Goal: Task Accomplishment & Management: Manage account settings

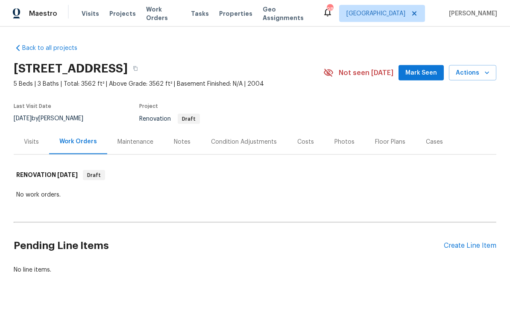
scroll to position [22, 0]
click at [467, 242] on div "Create Line Item" at bounding box center [469, 246] width 52 height 8
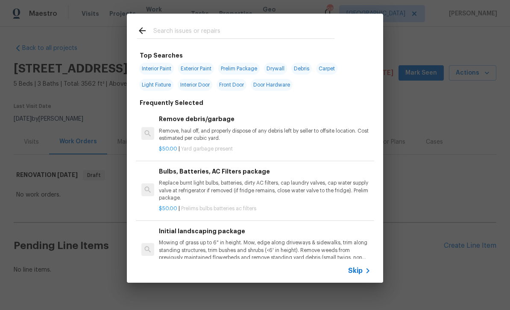
click at [163, 31] on input "text" at bounding box center [243, 32] width 181 height 13
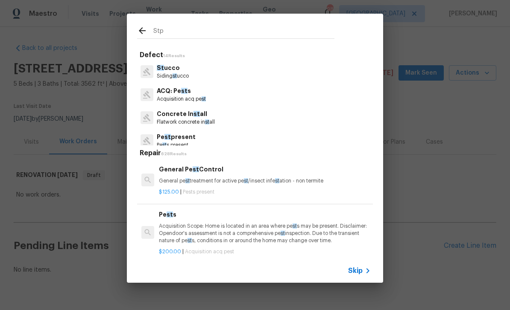
type input "Stpp"
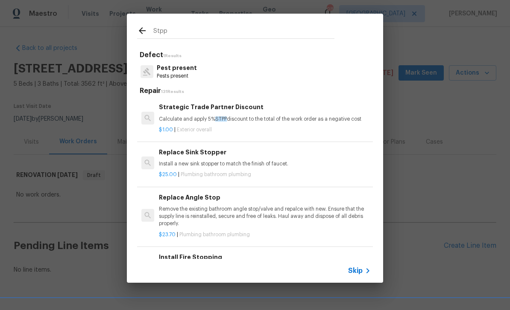
click at [189, 108] on h6 "Strategic Trade Partner Discount" at bounding box center [265, 106] width 212 height 9
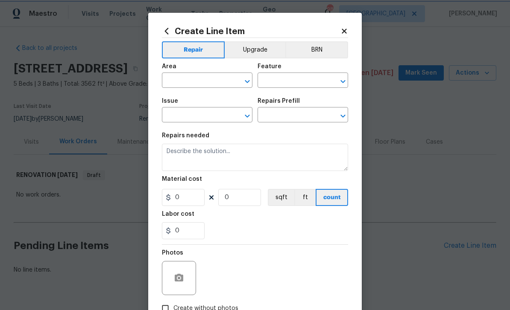
type input "Overall Exterior"
type input "Strategic Trade Partner Discount $1.00"
type textarea "Calculate and apply 5% STPP discount to the total of the work order as a negati…"
type input "1"
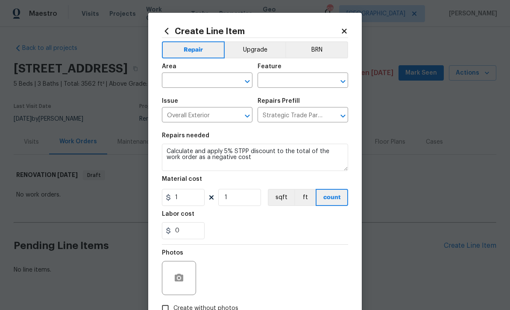
click at [179, 80] on input "text" at bounding box center [195, 81] width 67 height 13
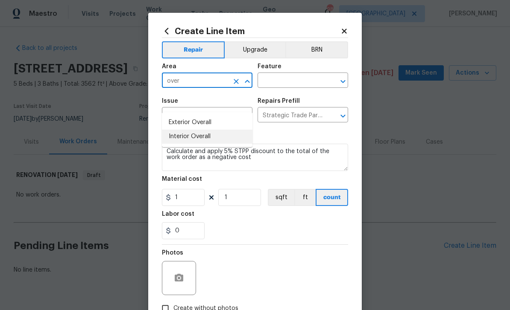
click at [184, 130] on li "Interior Overall" at bounding box center [207, 137] width 90 height 14
type input "Interior Overall"
click at [310, 81] on input "text" at bounding box center [290, 81] width 67 height 13
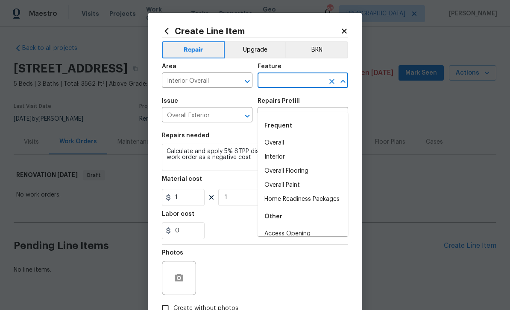
click at [280, 136] on li "Overall" at bounding box center [302, 143] width 90 height 14
type input "Overall"
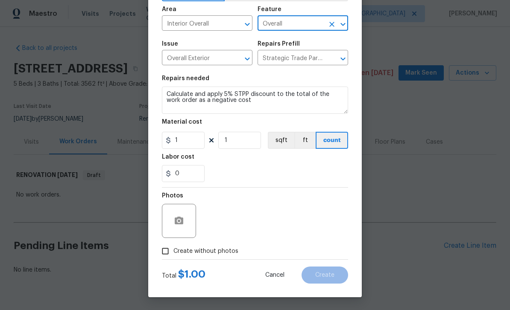
scroll to position [59, 0]
click at [168, 252] on input "Create without photos" at bounding box center [165, 251] width 16 height 16
checkbox input "true"
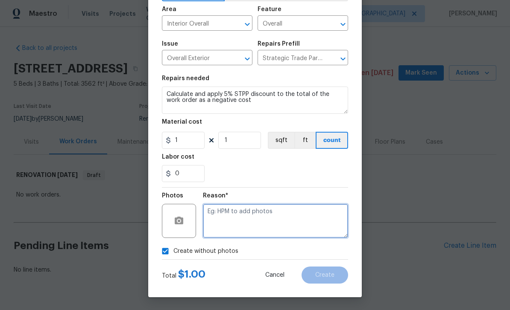
click at [329, 223] on textarea at bounding box center [275, 221] width 145 height 34
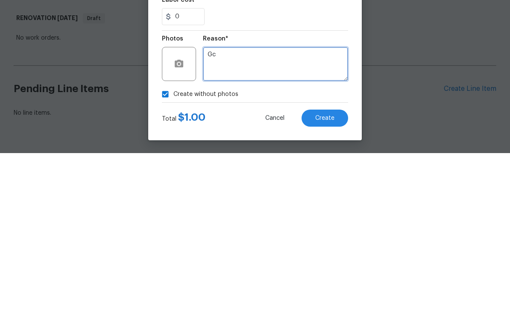
type textarea "Gc"
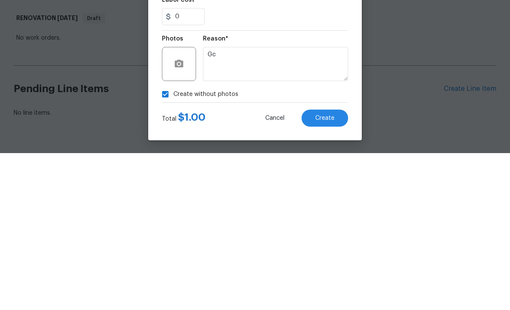
click at [332, 272] on span "Create" at bounding box center [324, 275] width 19 height 6
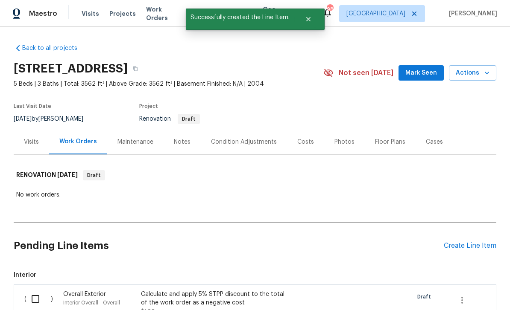
click at [304, 138] on div "Costs" at bounding box center [305, 142] width 17 height 9
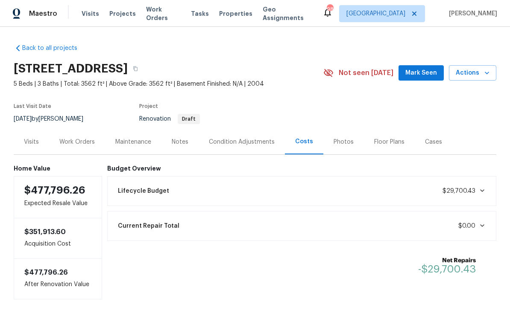
click at [80, 138] on div "Work Orders" at bounding box center [76, 142] width 35 height 9
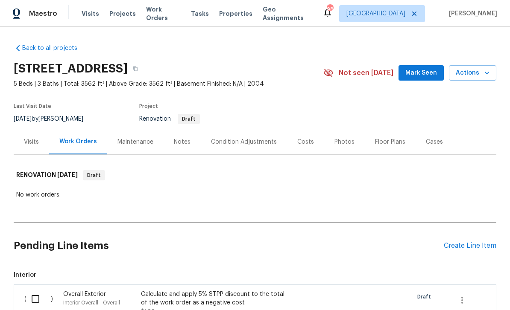
click at [232, 138] on div "Condition Adjustments" at bounding box center [244, 142] width 66 height 9
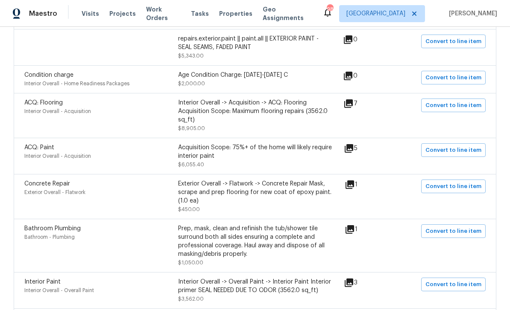
scroll to position [220, 0]
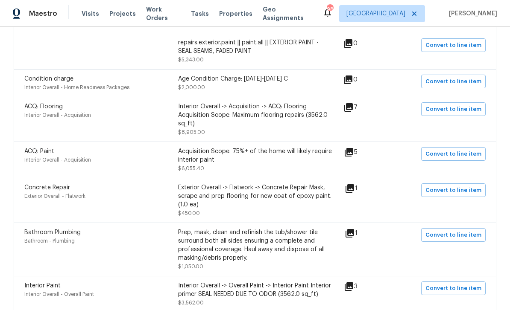
click at [351, 108] on icon at bounding box center [348, 107] width 9 height 9
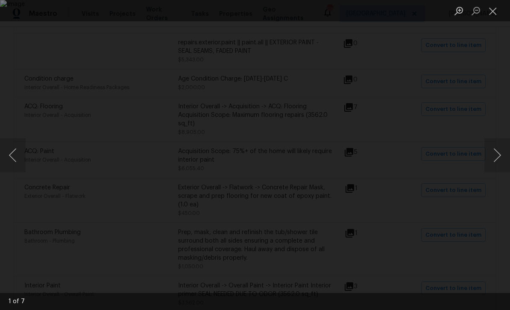
click at [494, 157] on button "Next image" at bounding box center [497, 155] width 26 height 34
click at [492, 158] on button "Next image" at bounding box center [497, 155] width 26 height 34
click at [488, 158] on button "Next image" at bounding box center [497, 155] width 26 height 34
click at [489, 159] on button "Next image" at bounding box center [497, 155] width 26 height 34
click at [489, 160] on button "Next image" at bounding box center [497, 155] width 26 height 34
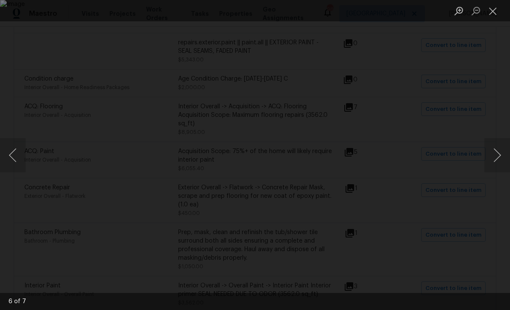
click at [487, 161] on button "Next image" at bounding box center [497, 155] width 26 height 34
click at [491, 155] on button "Next image" at bounding box center [497, 155] width 26 height 34
click at [491, 158] on button "Next image" at bounding box center [497, 155] width 26 height 34
click at [490, 161] on button "Next image" at bounding box center [497, 155] width 26 height 34
click at [490, 163] on button "Next image" at bounding box center [497, 155] width 26 height 34
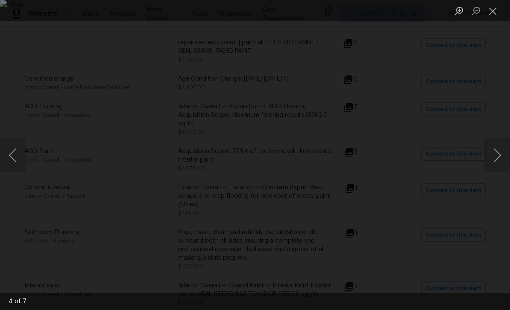
click at [491, 161] on button "Next image" at bounding box center [497, 155] width 26 height 34
click at [490, 162] on button "Next image" at bounding box center [497, 155] width 26 height 34
click at [492, 11] on button "Close lightbox" at bounding box center [492, 10] width 17 height 15
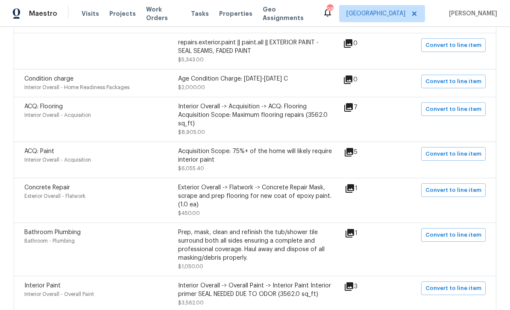
click at [354, 191] on icon at bounding box center [349, 188] width 9 height 9
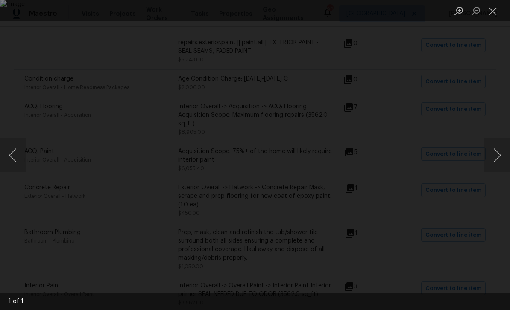
click at [495, 157] on button "Next image" at bounding box center [497, 155] width 26 height 34
click at [491, 12] on button "Close lightbox" at bounding box center [492, 10] width 17 height 15
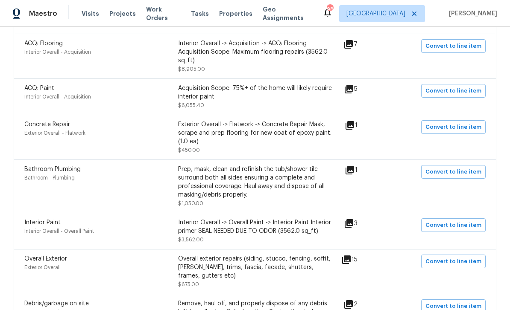
scroll to position [287, 0]
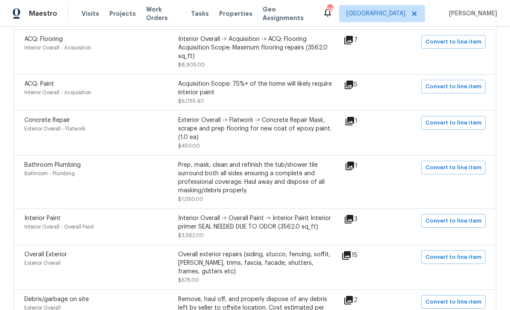
click at [353, 223] on icon at bounding box center [348, 219] width 9 height 9
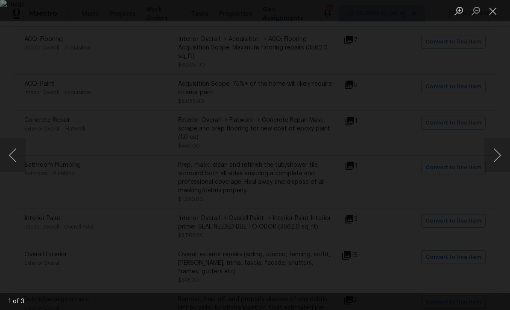
click at [495, 156] on button "Next image" at bounding box center [497, 155] width 26 height 34
click at [493, 155] on button "Next image" at bounding box center [497, 155] width 26 height 34
click at [489, 159] on button "Next image" at bounding box center [497, 155] width 26 height 34
click at [490, 160] on button "Next image" at bounding box center [497, 155] width 26 height 34
click at [495, 159] on button "Next image" at bounding box center [497, 155] width 26 height 34
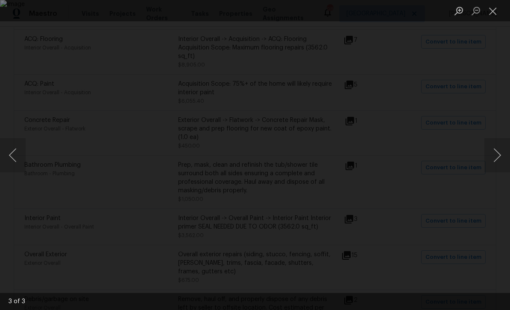
click at [489, 14] on button "Close lightbox" at bounding box center [492, 10] width 17 height 15
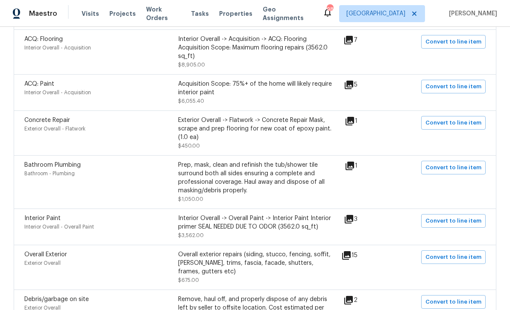
click at [350, 260] on icon at bounding box center [346, 255] width 9 height 9
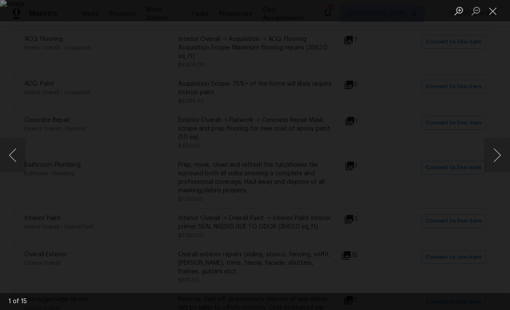
click at [491, 156] on button "Next image" at bounding box center [497, 155] width 26 height 34
click at [491, 153] on button "Next image" at bounding box center [497, 155] width 26 height 34
click at [489, 155] on button "Next image" at bounding box center [497, 155] width 26 height 34
click at [493, 154] on button "Next image" at bounding box center [497, 155] width 26 height 34
click at [494, 156] on button "Next image" at bounding box center [497, 155] width 26 height 34
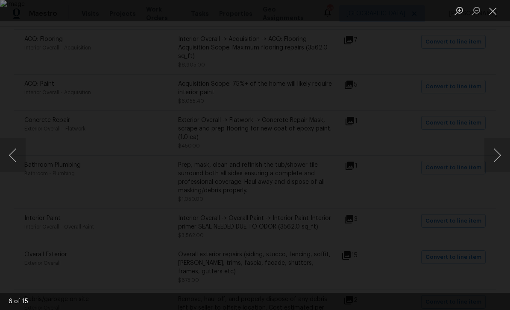
click at [495, 153] on button "Next image" at bounding box center [497, 155] width 26 height 34
click at [494, 153] on button "Next image" at bounding box center [497, 155] width 26 height 34
click at [494, 11] on button "Close lightbox" at bounding box center [492, 10] width 17 height 15
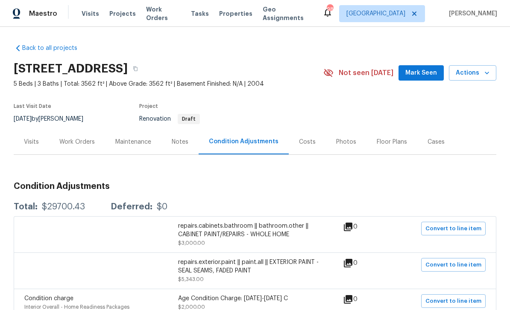
scroll to position [0, 0]
click at [78, 141] on div "Work Orders" at bounding box center [76, 142] width 35 height 9
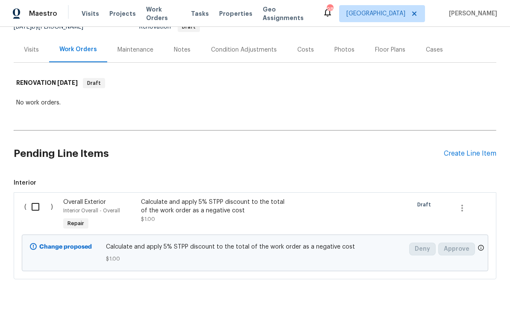
scroll to position [92, 0]
click at [467, 154] on div "Create Line Item" at bounding box center [469, 154] width 52 height 8
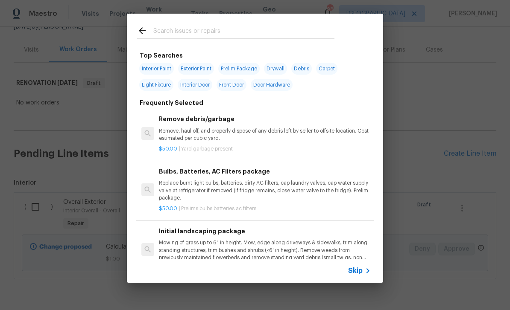
click at [155, 67] on span "Interior Paint" at bounding box center [156, 69] width 35 height 12
type input "Interior Paint"
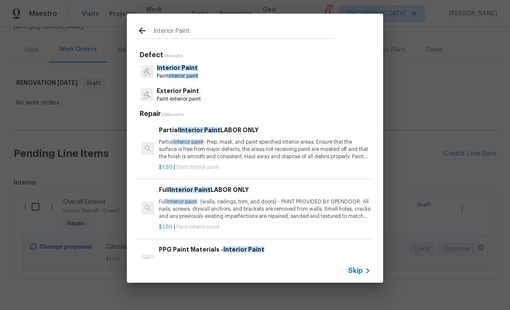
click at [319, 203] on p "Full Interior paint - (walls, ceilings, trim, and doors) - PAINT PROVIDED BY OP…" at bounding box center [265, 209] width 212 height 22
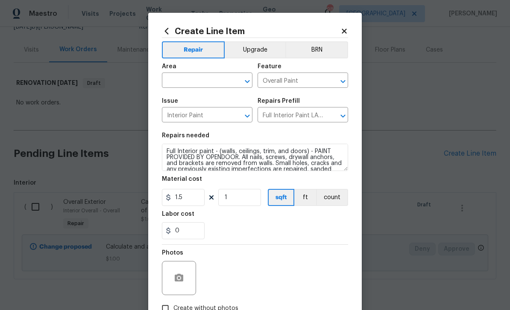
click at [182, 79] on input "text" at bounding box center [195, 81] width 67 height 13
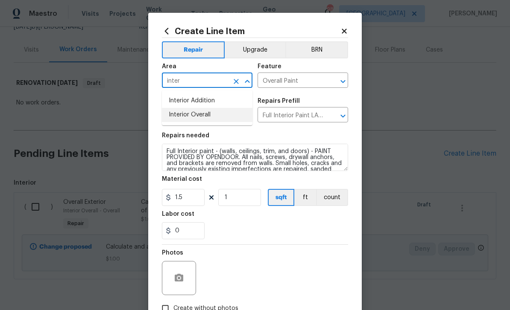
click at [182, 114] on li "Interior Overall" at bounding box center [207, 115] width 90 height 14
type input "Interior Overall"
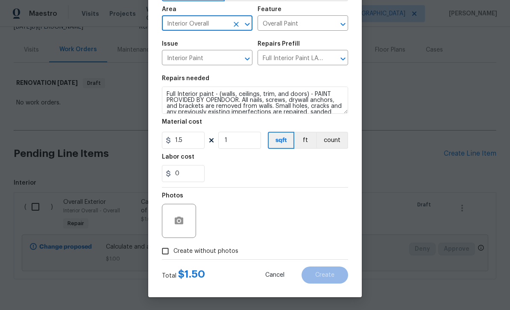
scroll to position [59, 0]
click at [167, 253] on input "Create without photos" at bounding box center [165, 251] width 16 height 16
checkbox input "true"
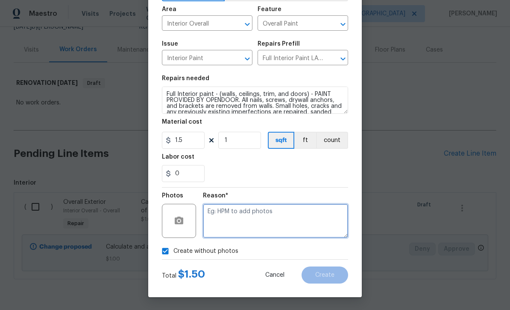
click at [326, 219] on textarea at bounding box center [275, 221] width 145 height 34
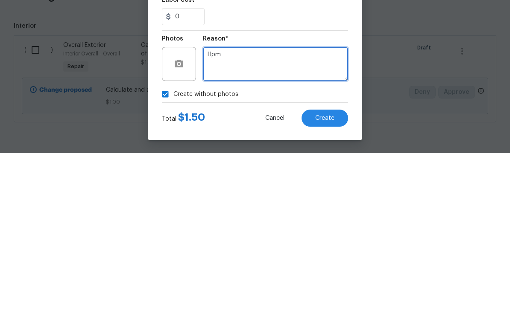
type textarea "Hpm"
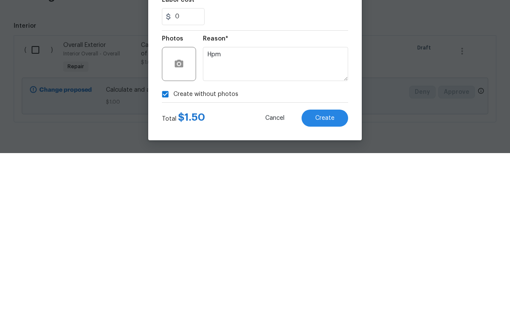
click at [328, 267] on button "Create" at bounding box center [324, 275] width 47 height 17
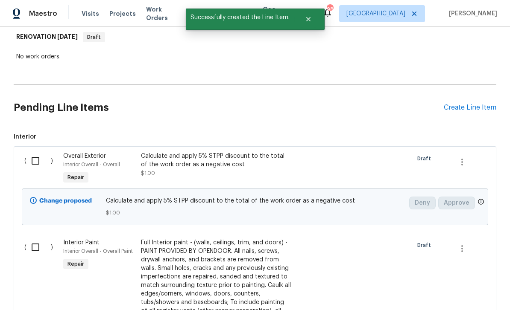
scroll to position [126, 0]
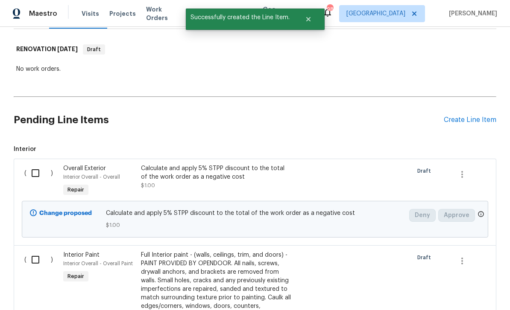
click at [469, 116] on div "Create Line Item" at bounding box center [469, 120] width 52 height 8
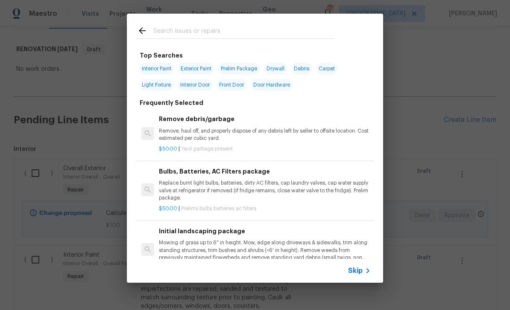
click at [167, 27] on input "text" at bounding box center [243, 32] width 181 height 13
type input "Carpet"
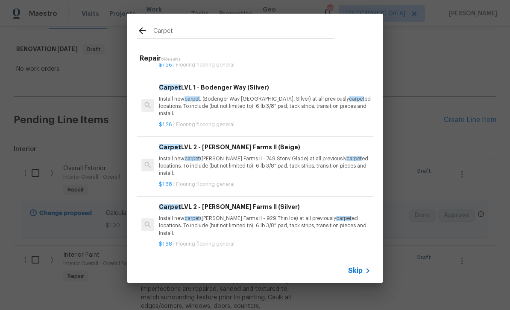
scroll to position [108, 0]
click at [296, 157] on p "Install new carpet (Abshire Farms II - 749 Stony Glade) at all previously carpe…" at bounding box center [265, 166] width 212 height 22
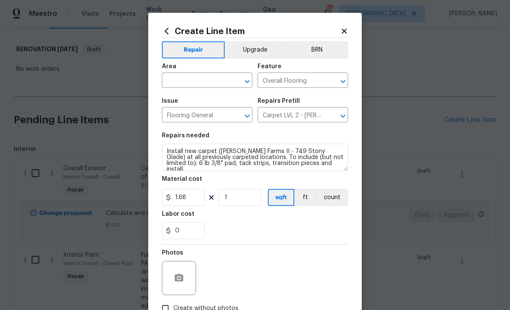
click at [179, 80] on input "text" at bounding box center [195, 81] width 67 height 13
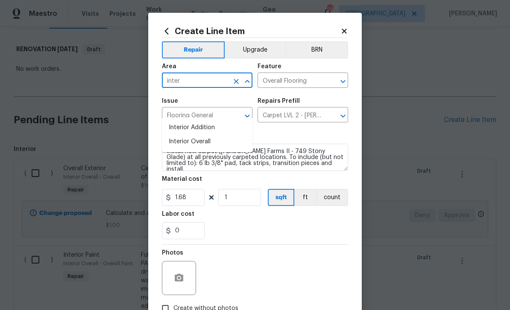
click at [179, 135] on li "Interior Overall" at bounding box center [207, 142] width 90 height 14
type input "Interior Overall"
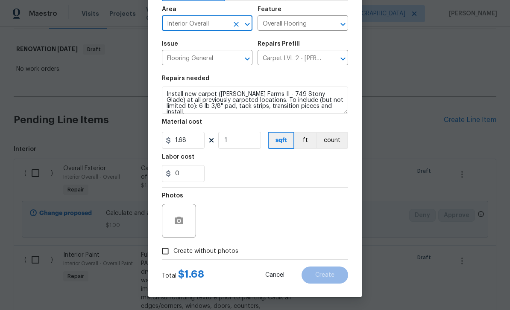
scroll to position [59, 0]
click at [168, 251] on input "Create without photos" at bounding box center [165, 251] width 16 height 16
checkbox input "true"
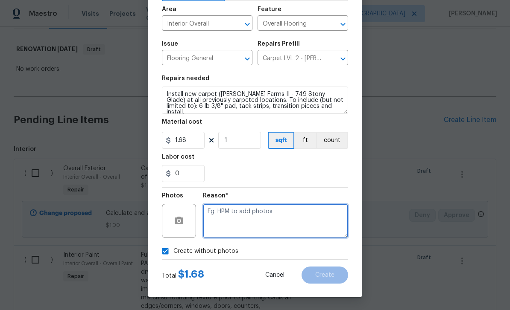
click at [324, 218] on textarea at bounding box center [275, 221] width 145 height 34
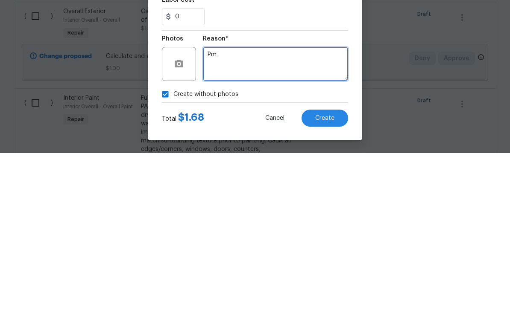
type textarea "Pm"
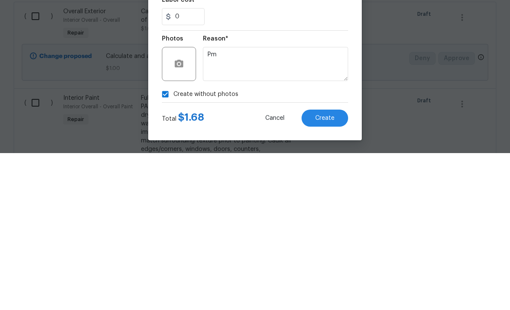
click at [330, 267] on button "Create" at bounding box center [324, 275] width 47 height 17
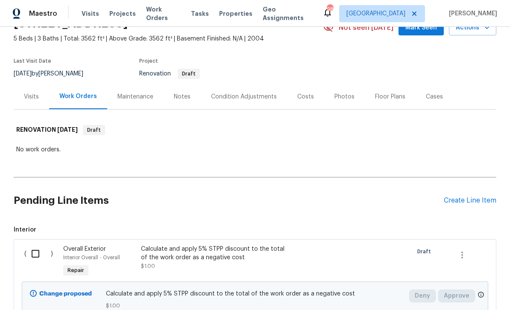
scroll to position [69, 0]
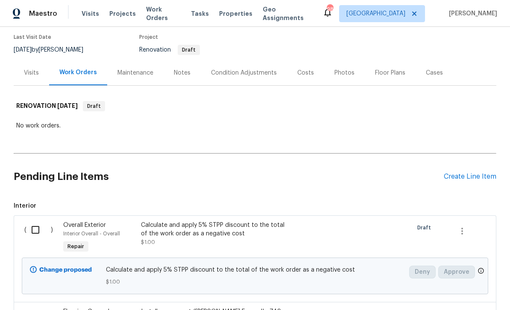
click at [34, 221] on input "checkbox" at bounding box center [38, 230] width 24 height 18
checkbox input "true"
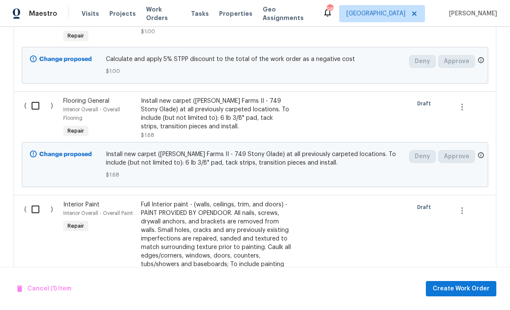
scroll to position [289, 0]
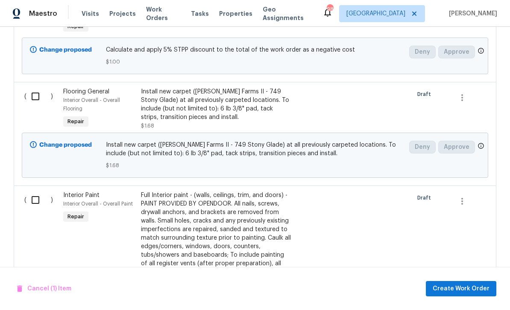
click at [36, 191] on input "checkbox" at bounding box center [38, 200] width 24 height 18
checkbox input "true"
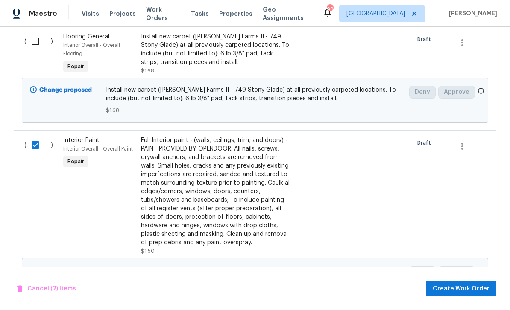
scroll to position [347, 0]
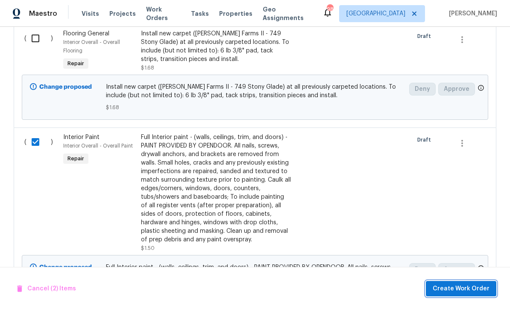
click at [463, 290] on span "Create Work Order" at bounding box center [460, 289] width 57 height 11
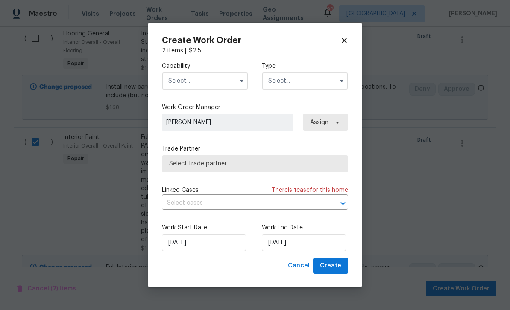
click at [195, 80] on input "text" at bounding box center [205, 81] width 86 height 17
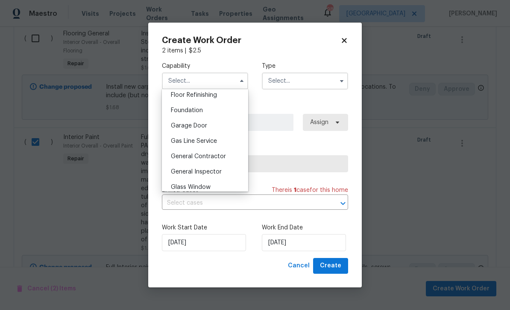
scroll to position [352, 0]
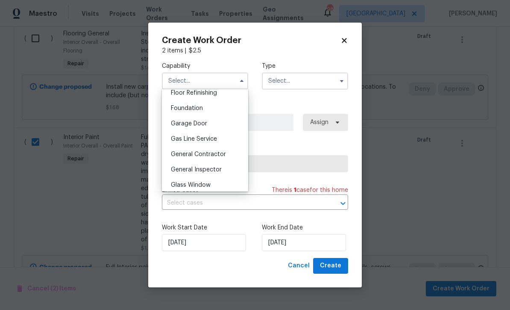
click at [186, 157] on span "General Contractor" at bounding box center [198, 154] width 55 height 6
type input "General Contractor"
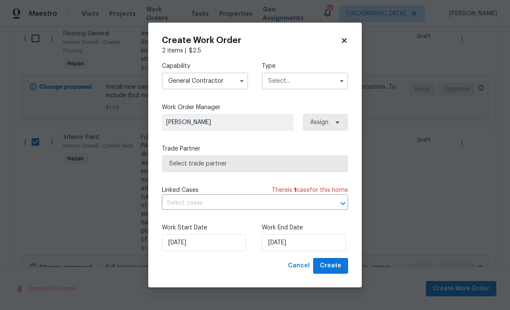
click at [323, 80] on input "text" at bounding box center [305, 81] width 86 height 17
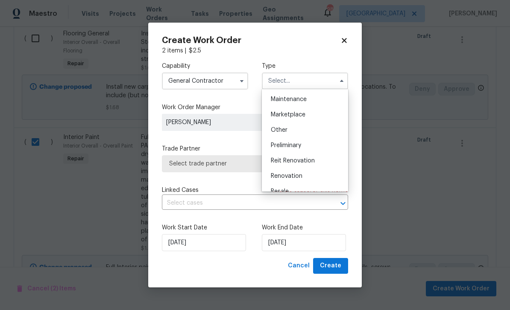
scroll to position [145, 0]
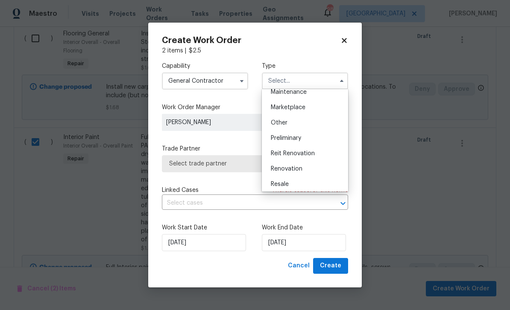
click at [306, 169] on div "Renovation" at bounding box center [305, 168] width 82 height 15
type input "Renovation"
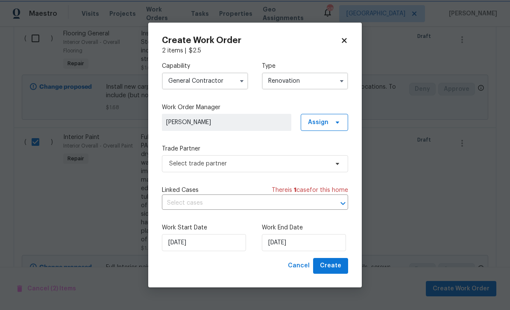
scroll to position [0, 0]
click at [328, 246] on input "9/15/2025" at bounding box center [304, 242] width 84 height 17
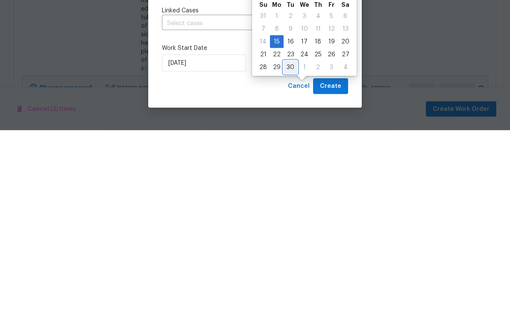
click at [288, 241] on div "30" at bounding box center [290, 247] width 14 height 12
type input "9/30/2025"
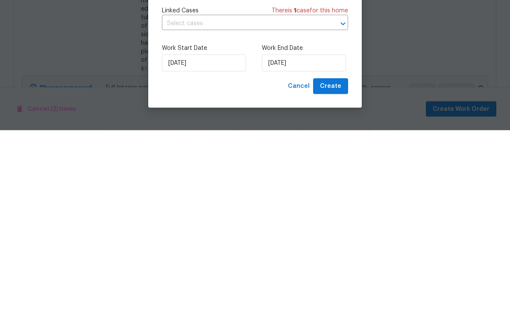
scroll to position [27, 0]
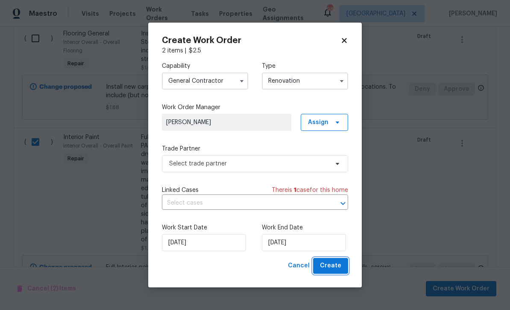
click at [334, 265] on span "Create" at bounding box center [330, 266] width 21 height 11
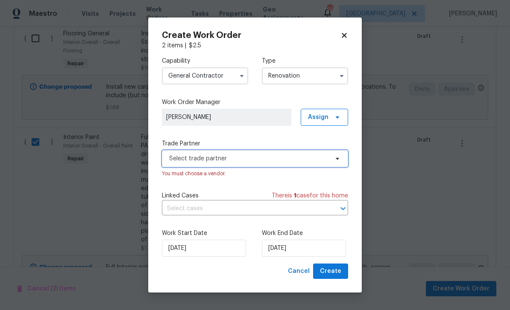
click at [325, 157] on span "Select trade partner" at bounding box center [248, 158] width 159 height 9
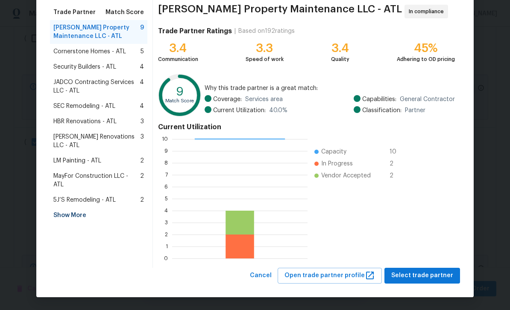
scroll to position [66, 0]
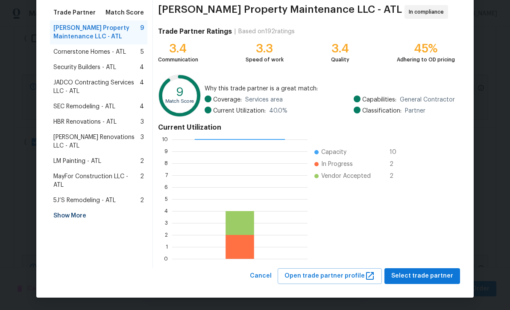
click at [70, 172] on span "MayFor Construction LLC - ATL" at bounding box center [96, 180] width 87 height 17
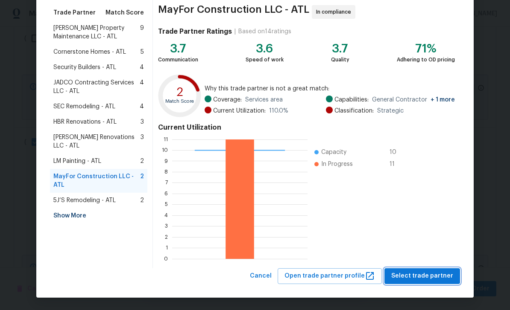
click at [428, 276] on span "Select trade partner" at bounding box center [422, 276] width 62 height 11
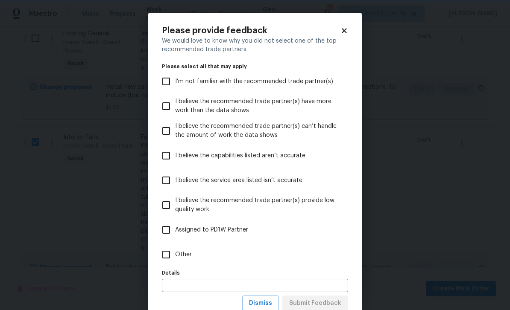
scroll to position [0, 0]
click at [163, 256] on input "Other" at bounding box center [166, 255] width 18 height 18
checkbox input "true"
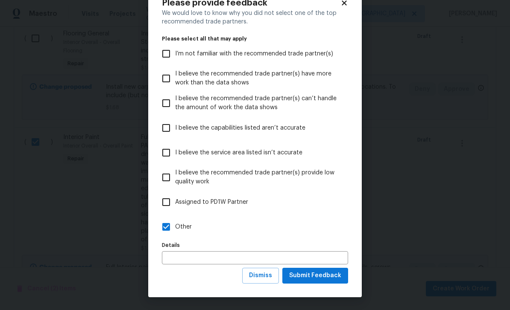
scroll to position [28, 0]
click at [332, 277] on span "Submit Feedback" at bounding box center [315, 276] width 52 height 11
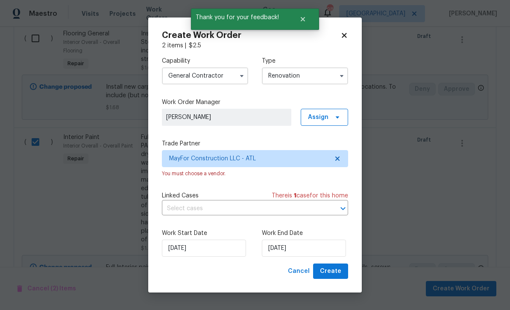
scroll to position [0, 0]
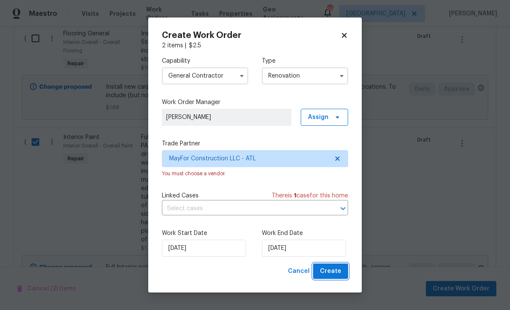
click at [345, 272] on button "Create" at bounding box center [330, 272] width 35 height 16
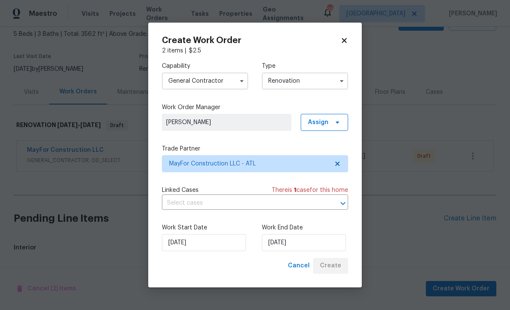
scroll to position [22, 0]
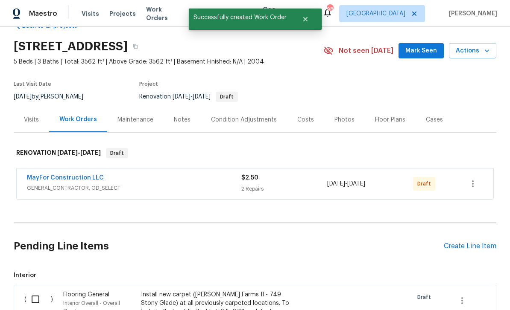
click at [35, 291] on input "checkbox" at bounding box center [38, 300] width 24 height 18
checkbox input "true"
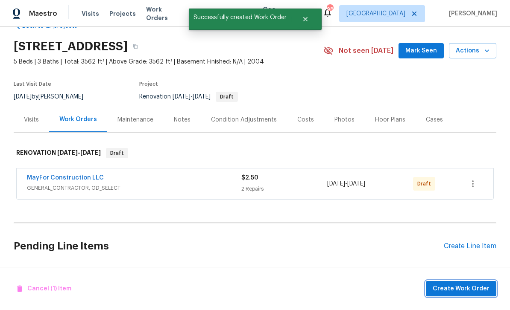
click at [458, 290] on span "Create Work Order" at bounding box center [460, 289] width 57 height 11
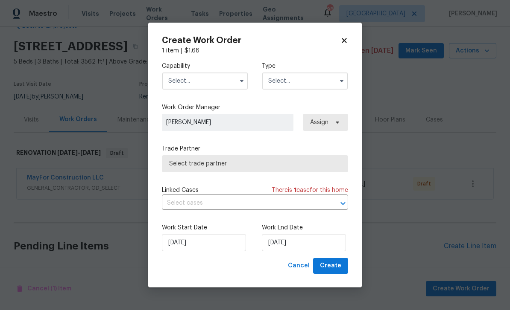
click at [229, 83] on input "text" at bounding box center [205, 81] width 86 height 17
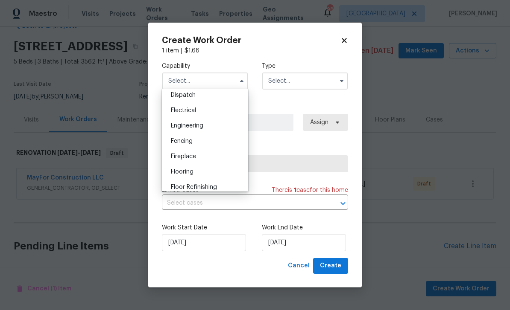
scroll to position [266, 0]
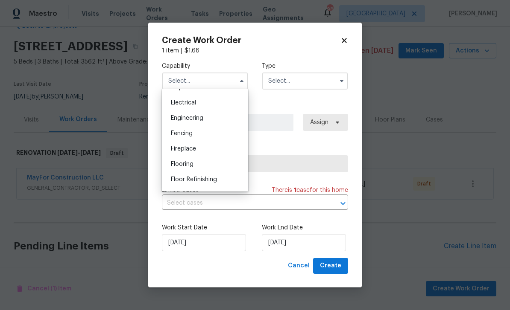
click at [180, 163] on span "Flooring" at bounding box center [182, 164] width 23 height 6
type input "Flooring"
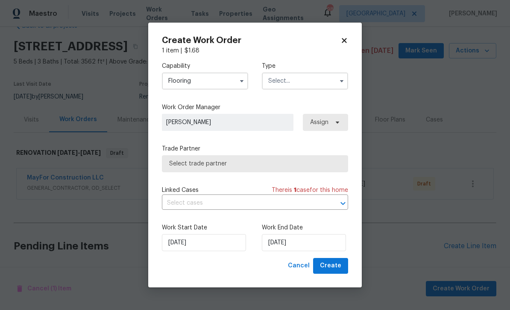
click at [326, 79] on input "text" at bounding box center [305, 81] width 86 height 17
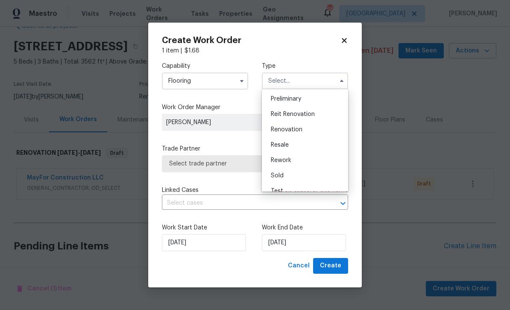
scroll to position [186, 0]
click at [317, 127] on div "Renovation" at bounding box center [305, 127] width 82 height 15
type input "Renovation"
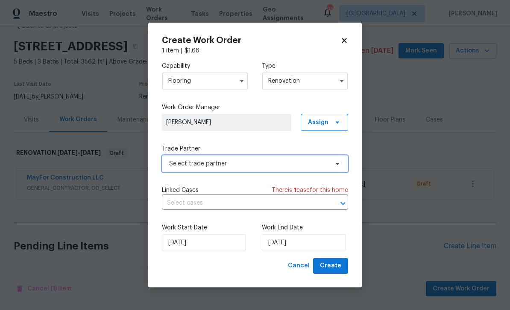
click at [328, 163] on span "Select trade partner" at bounding box center [255, 163] width 186 height 17
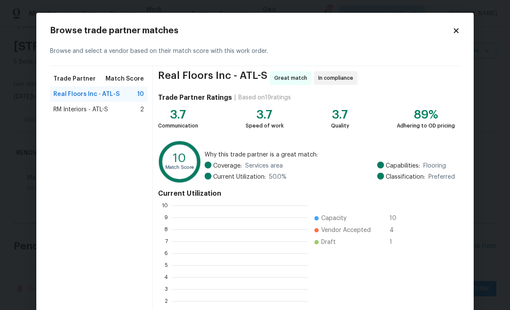
scroll to position [119, 135]
click at [63, 108] on span "RM Interiors - ATL-S" at bounding box center [80, 109] width 55 height 9
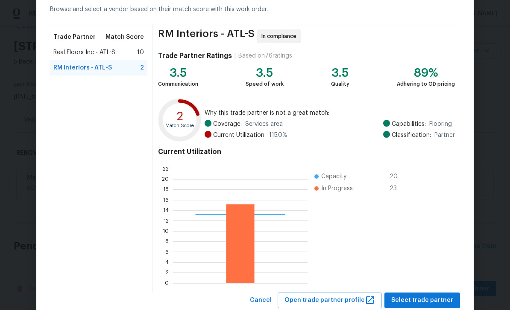
scroll to position [55, 0]
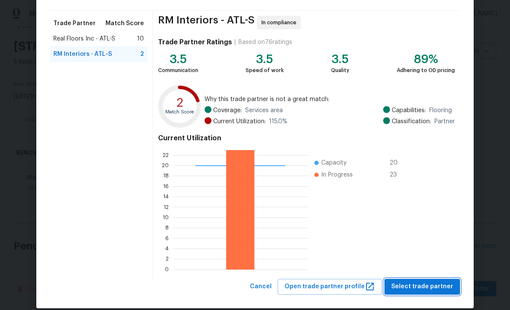
click at [443, 286] on span "Select trade partner" at bounding box center [422, 287] width 62 height 11
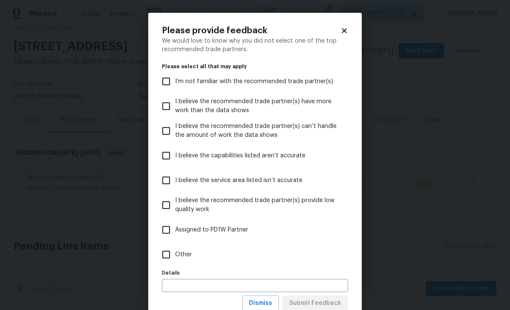
scroll to position [0, 0]
click at [167, 258] on input "Other" at bounding box center [166, 255] width 18 height 18
checkbox input "true"
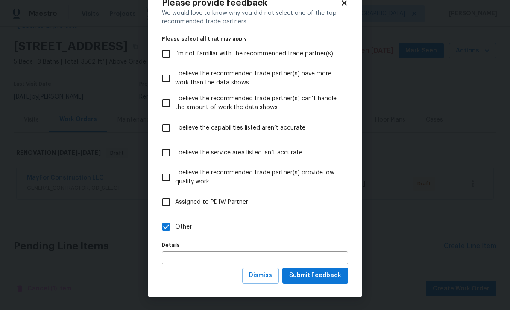
scroll to position [28, 0]
click at [332, 273] on span "Submit Feedback" at bounding box center [315, 276] width 52 height 11
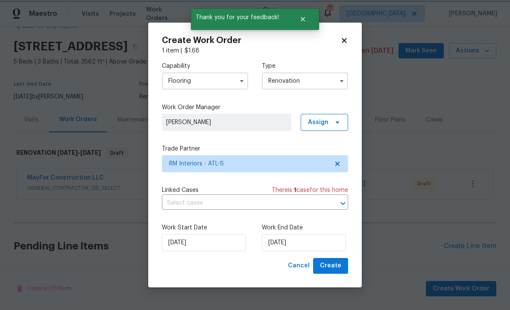
scroll to position [0, 0]
click at [335, 244] on input "9/15/2025" at bounding box center [304, 242] width 84 height 17
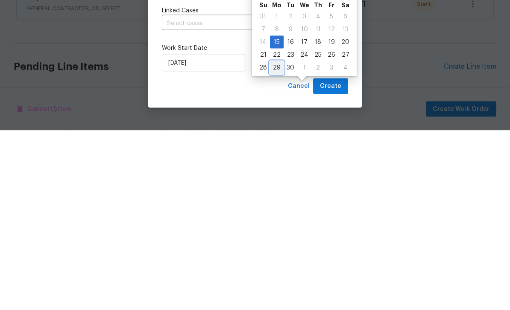
click at [277, 242] on div "29" at bounding box center [277, 248] width 14 height 12
type input "9/29/2025"
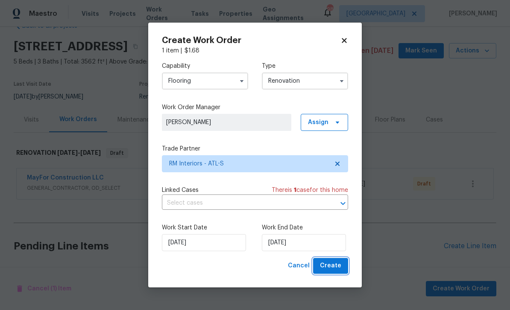
click at [332, 267] on span "Create" at bounding box center [330, 266] width 21 height 11
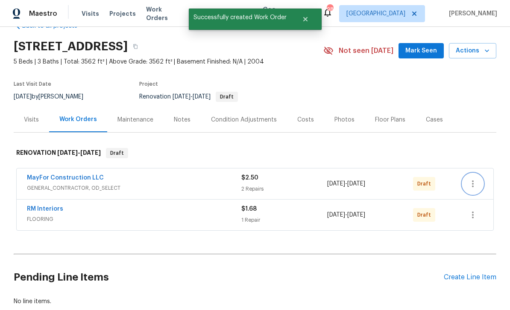
click at [474, 179] on icon "button" at bounding box center [472, 184] width 10 height 10
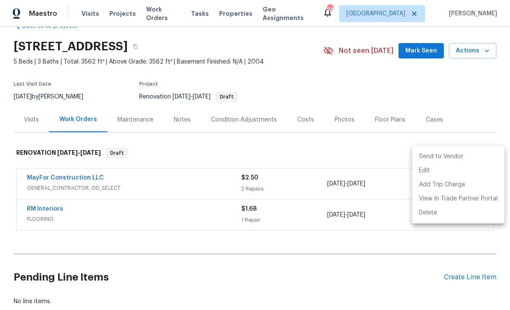
click at [461, 156] on li "Send to Vendor" at bounding box center [458, 157] width 92 height 14
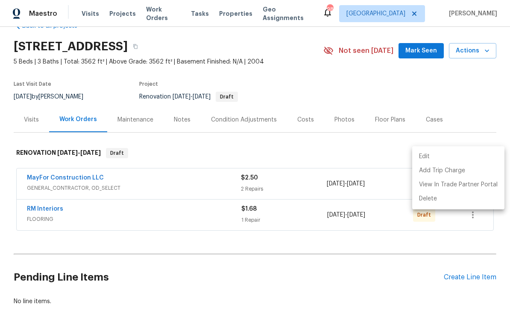
click at [428, 24] on div at bounding box center [255, 155] width 510 height 310
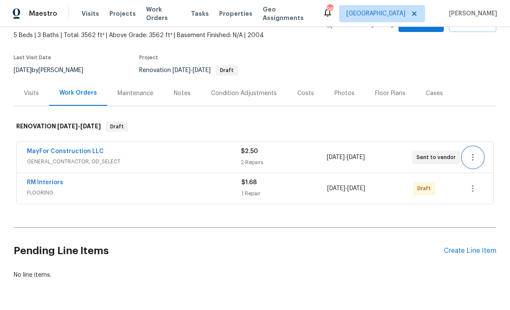
scroll to position [48, 0]
click at [460, 247] on div "Create Line Item" at bounding box center [469, 251] width 52 height 8
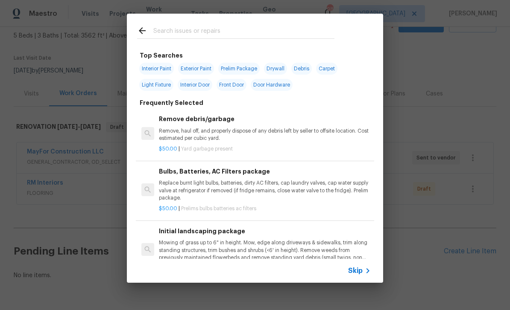
click at [168, 32] on input "text" at bounding box center [243, 32] width 181 height 13
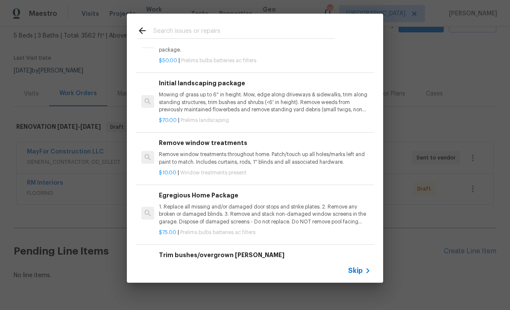
scroll to position [144, 0]
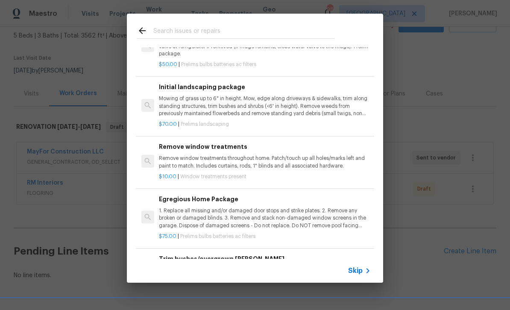
click at [191, 101] on p "Mowing of grass up to 6" in height. Mow, edge along driveways & sidewalks, trim…" at bounding box center [265, 106] width 212 height 22
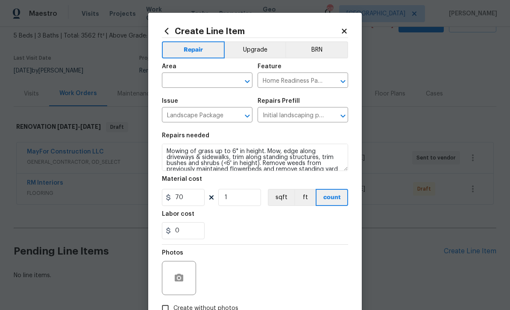
click at [179, 80] on input "text" at bounding box center [195, 81] width 67 height 13
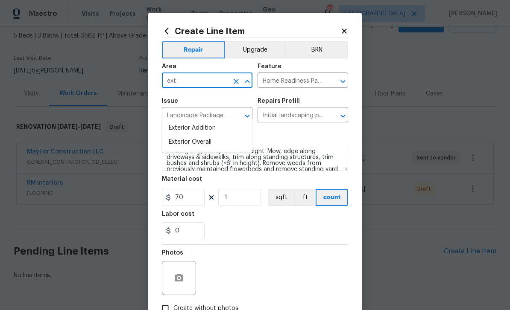
click at [182, 135] on li "Exterior Overall" at bounding box center [207, 142] width 90 height 14
type input "Exterior Overall"
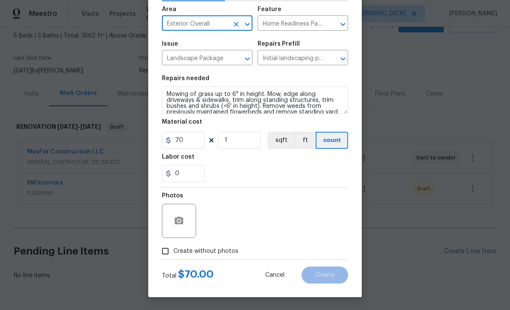
scroll to position [59, 0]
click at [166, 251] on input "Create without photos" at bounding box center [165, 251] width 16 height 16
checkbox input "true"
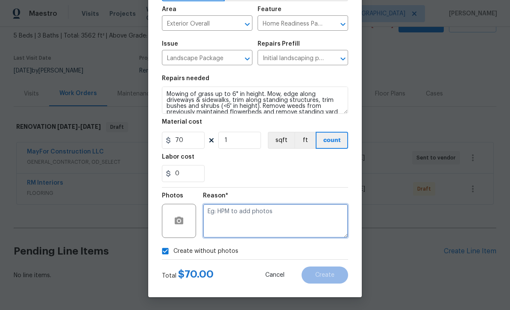
click at [323, 222] on textarea at bounding box center [275, 221] width 145 height 34
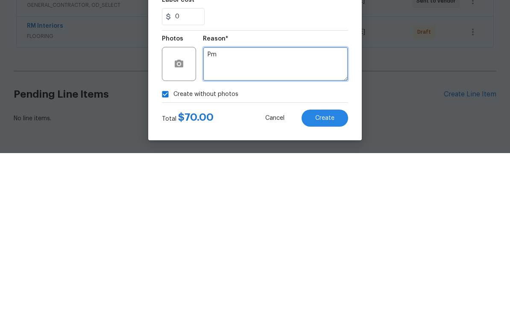
type textarea "Pm"
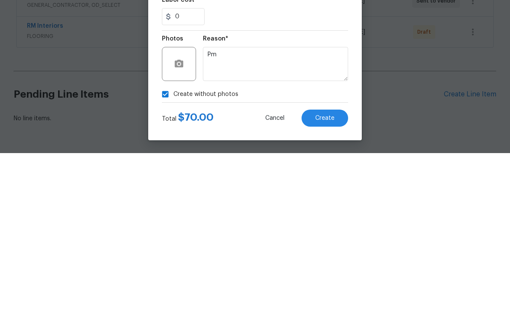
click at [329, 272] on span "Create" at bounding box center [324, 275] width 19 height 6
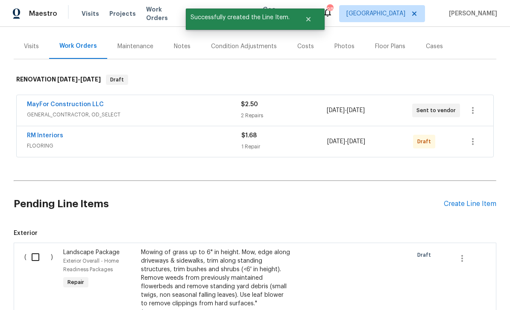
scroll to position [106, 0]
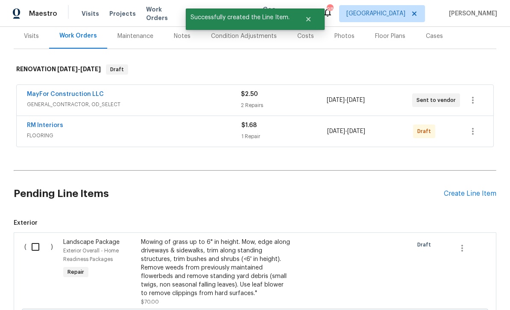
click at [35, 238] on input "checkbox" at bounding box center [38, 247] width 24 height 18
checkbox input "true"
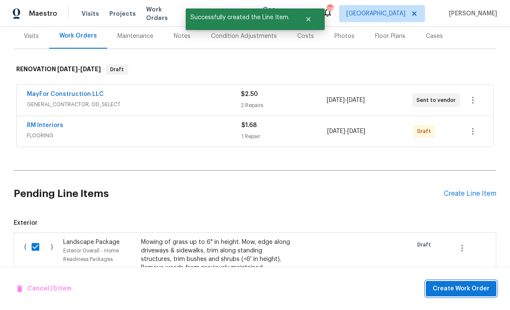
click at [461, 290] on span "Create Work Order" at bounding box center [460, 289] width 57 height 11
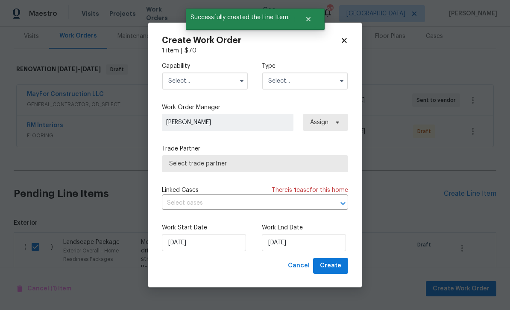
click at [224, 84] on input "text" at bounding box center [205, 81] width 86 height 17
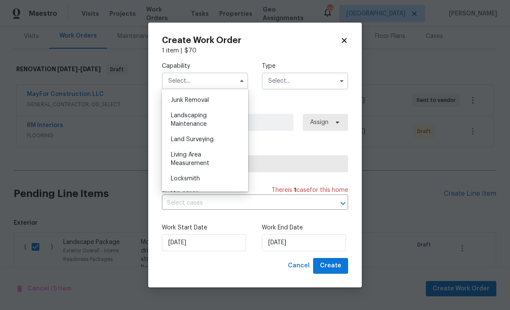
scroll to position [544, 0]
click at [215, 120] on div "Landscaping Maintenance" at bounding box center [205, 120] width 82 height 24
type input "Landscaping Maintenance"
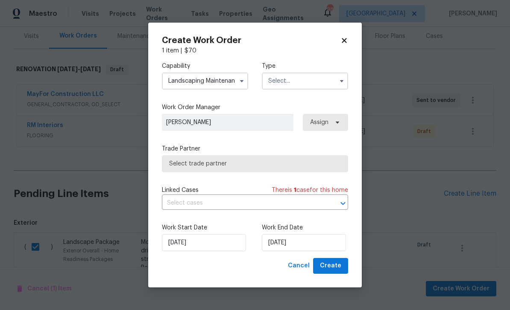
click at [305, 79] on input "text" at bounding box center [305, 81] width 86 height 17
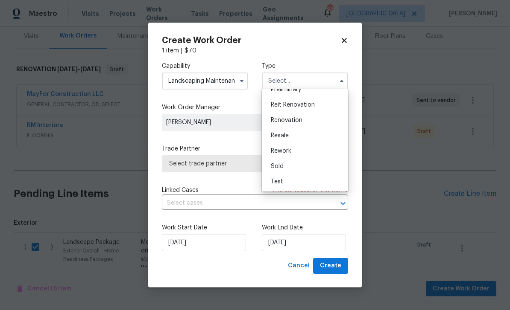
scroll to position [194, 0]
click at [321, 119] on div "Renovation" at bounding box center [305, 120] width 82 height 15
type input "Renovation"
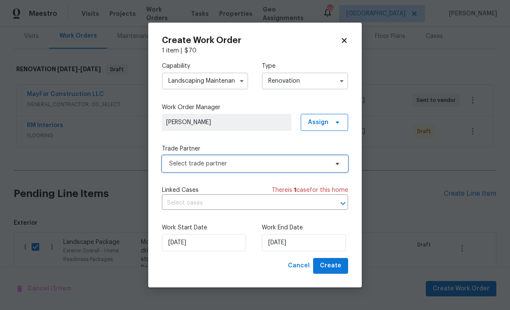
click at [338, 163] on icon at bounding box center [336, 164] width 3 height 2
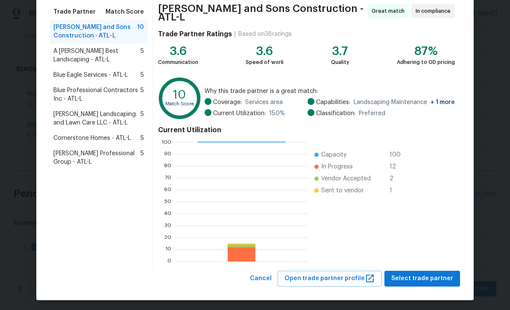
scroll to position [66, 0]
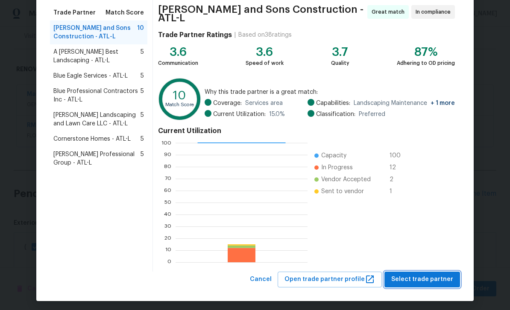
click at [424, 276] on span "Select trade partner" at bounding box center [422, 279] width 62 height 11
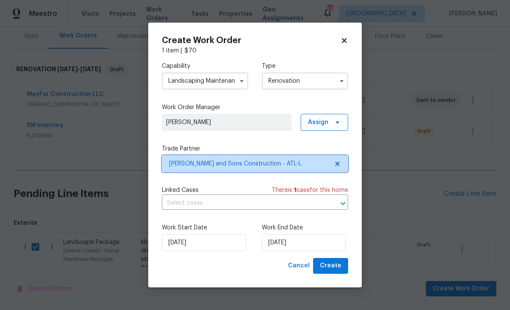
scroll to position [0, 0]
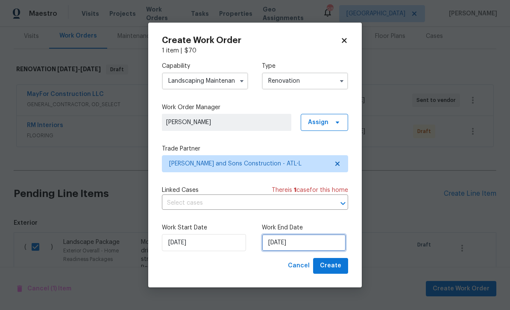
click at [335, 245] on input "9/15/2025" at bounding box center [304, 242] width 84 height 17
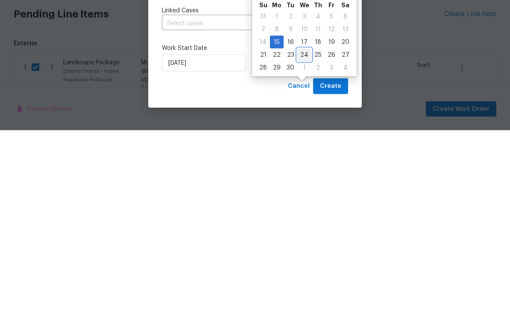
click at [300, 229] on div "24" at bounding box center [304, 235] width 14 height 12
type input "9/24/2025"
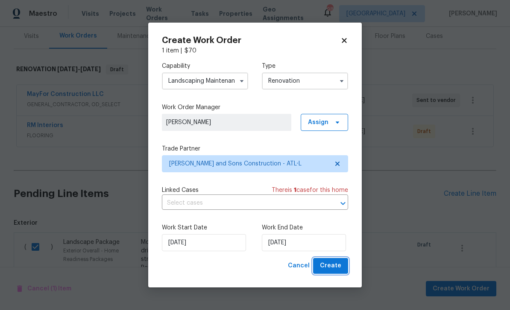
click at [335, 264] on span "Create" at bounding box center [330, 266] width 21 height 11
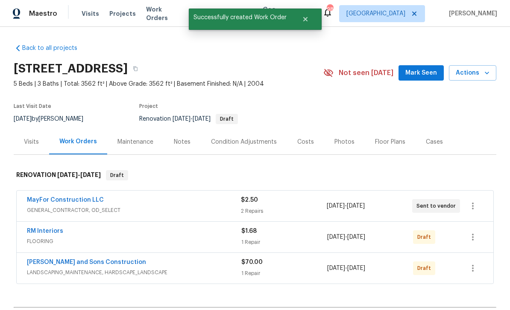
click at [383, 140] on div "Floor Plans" at bounding box center [390, 142] width 30 height 9
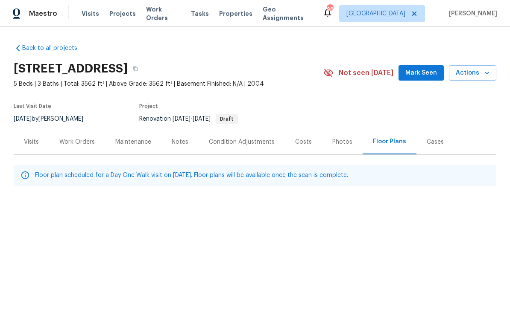
click at [422, 67] on button "Mark Seen" at bounding box center [420, 73] width 45 height 16
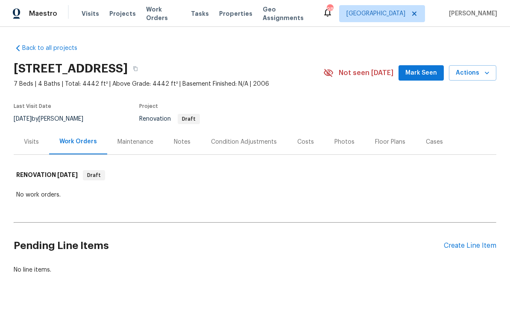
click at [261, 145] on div "Condition Adjustments" at bounding box center [244, 142] width 66 height 9
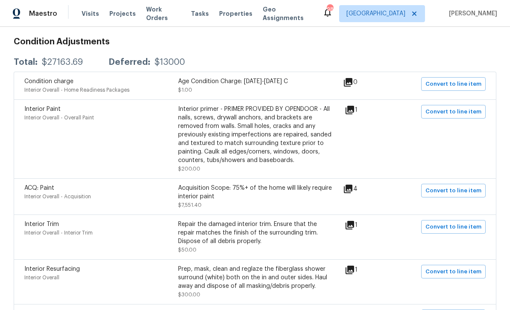
scroll to position [149, 0]
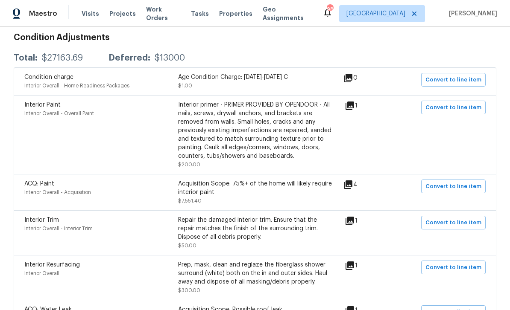
click at [352, 187] on icon at bounding box center [348, 185] width 10 height 10
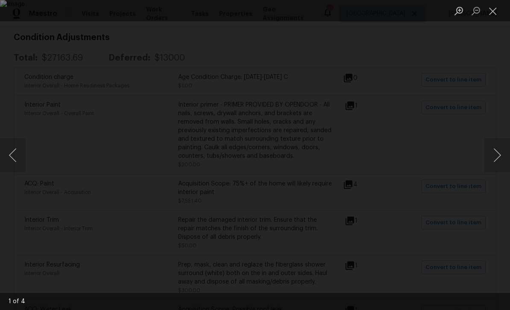
click at [495, 152] on button "Next image" at bounding box center [497, 155] width 26 height 34
click at [494, 151] on button "Next image" at bounding box center [497, 155] width 26 height 34
click at [494, 152] on button "Next image" at bounding box center [497, 155] width 26 height 34
click at [494, 155] on button "Next image" at bounding box center [497, 155] width 26 height 34
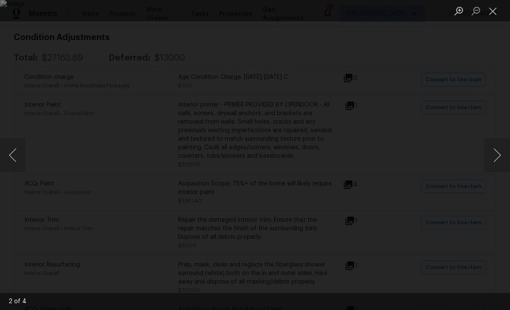
click at [496, 156] on button "Next image" at bounding box center [497, 155] width 26 height 34
click at [495, 155] on button "Next image" at bounding box center [497, 155] width 26 height 34
click at [495, 157] on button "Next image" at bounding box center [497, 155] width 26 height 34
click at [492, 9] on button "Close lightbox" at bounding box center [492, 10] width 17 height 15
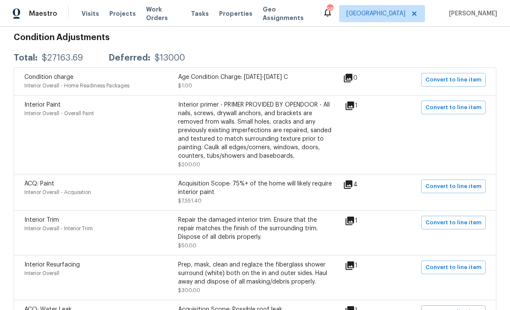
click at [354, 222] on icon at bounding box center [349, 221] width 9 height 9
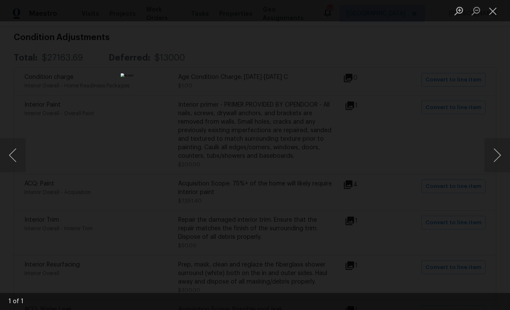
click at [495, 152] on button "Next image" at bounding box center [497, 155] width 26 height 34
click at [495, 149] on button "Next image" at bounding box center [497, 155] width 26 height 34
click at [494, 12] on button "Close lightbox" at bounding box center [492, 10] width 17 height 15
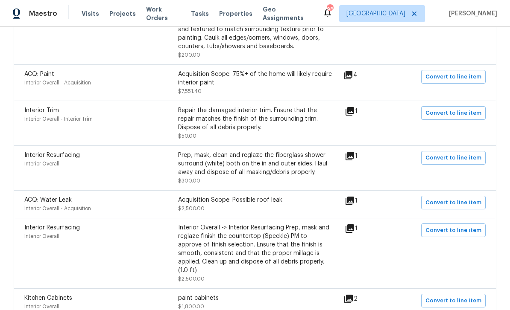
scroll to position [259, 0]
click at [355, 157] on icon at bounding box center [349, 156] width 10 height 10
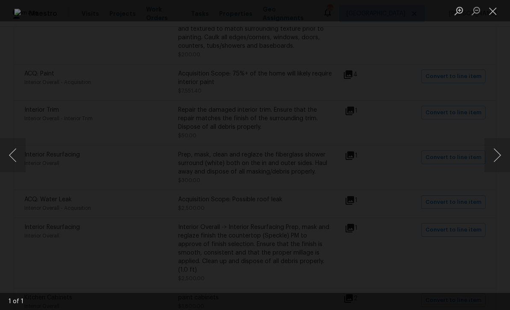
click at [491, 10] on button "Close lightbox" at bounding box center [492, 10] width 17 height 15
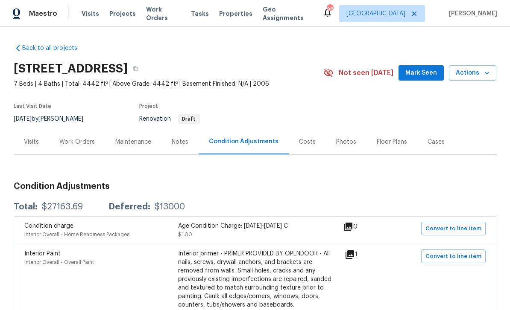
scroll to position [0, 0]
click at [79, 139] on div "Work Orders" at bounding box center [76, 142] width 35 height 9
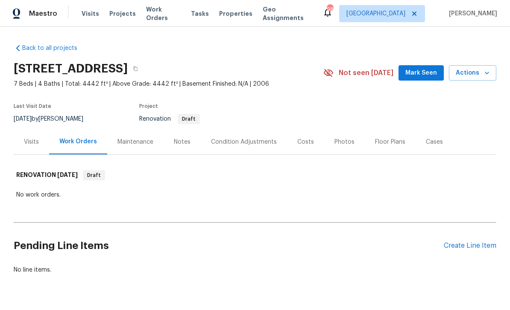
scroll to position [22, 0]
click at [461, 242] on div "Create Line Item" at bounding box center [469, 246] width 52 height 8
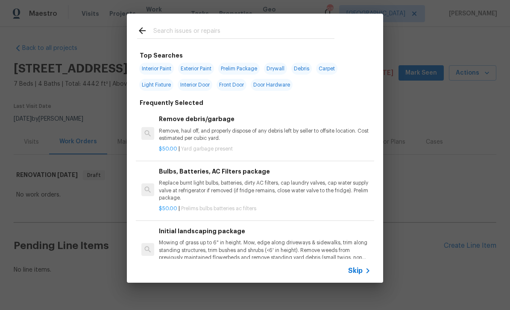
click at [167, 30] on input "text" at bounding box center [243, 32] width 181 height 13
click at [154, 67] on span "Interior Paint" at bounding box center [156, 69] width 35 height 12
type input "Interior Paint"
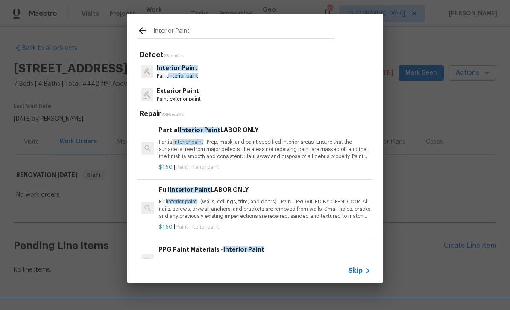
click at [343, 203] on p "Full Interior paint - (walls, ceilings, trim, and doors) - PAINT PROVIDED BY OP…" at bounding box center [265, 209] width 212 height 22
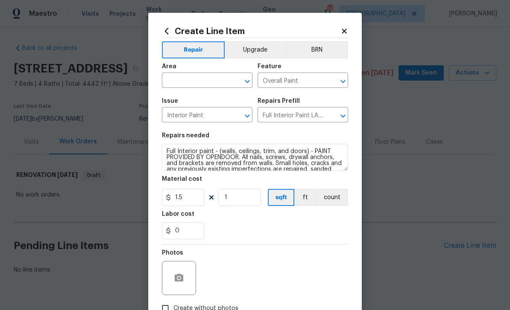
click at [180, 77] on input "text" at bounding box center [195, 81] width 67 height 13
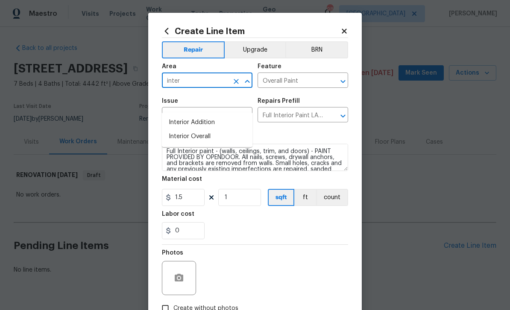
click at [178, 130] on li "Interior Overall" at bounding box center [207, 137] width 90 height 14
type input "Interior Overall"
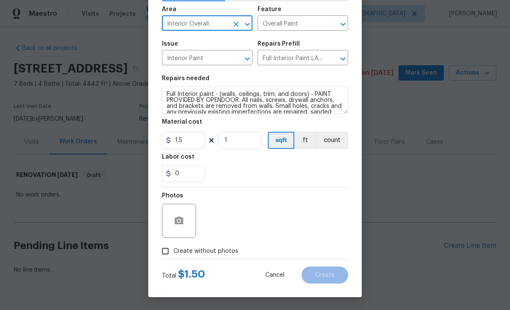
scroll to position [59, 0]
click at [167, 252] on input "Create without photos" at bounding box center [165, 251] width 16 height 16
checkbox input "true"
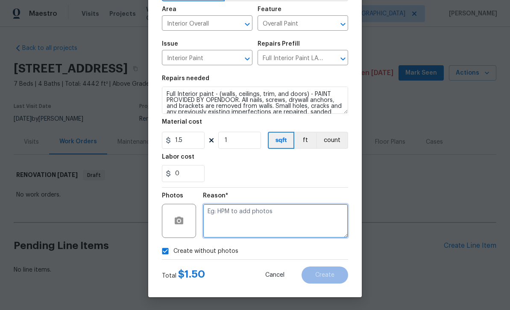
click at [322, 222] on textarea at bounding box center [275, 221] width 145 height 34
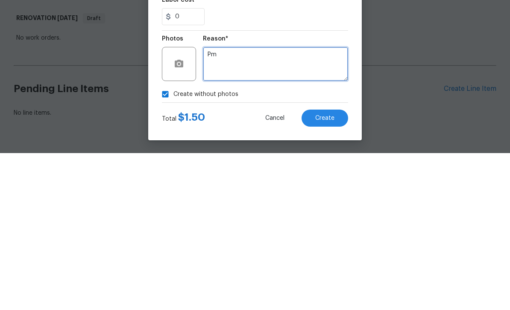
type textarea "Pm"
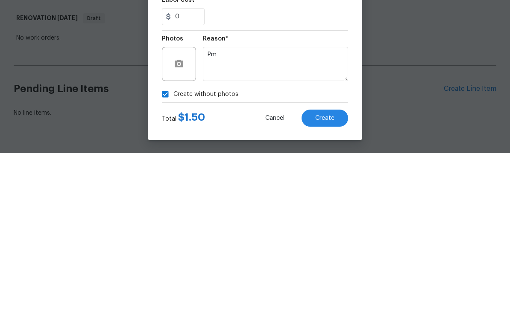
click at [334, 272] on span "Create" at bounding box center [324, 275] width 19 height 6
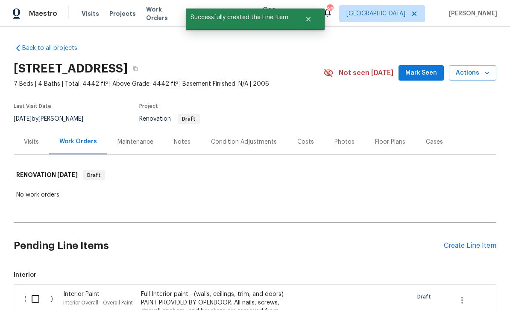
click at [475, 242] on div "Create Line Item" at bounding box center [469, 246] width 52 height 8
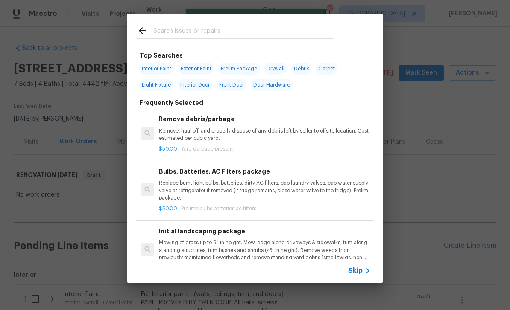
click at [172, 30] on input "text" at bounding box center [243, 32] width 181 height 13
type input "Stpp"
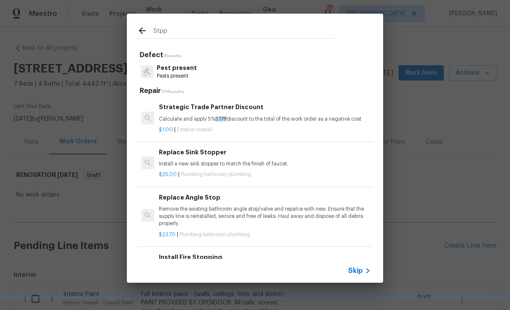
click at [178, 108] on h6 "Strategic Trade Partner Discount" at bounding box center [265, 106] width 212 height 9
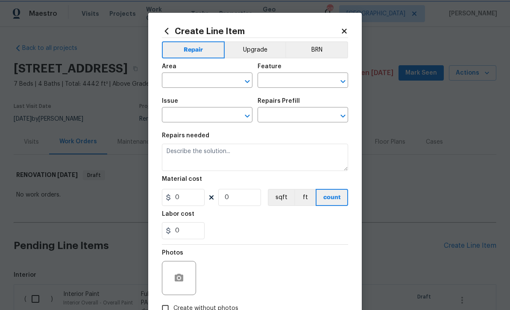
type input "Overall Exterior"
type input "Strategic Trade Partner Discount $1.00"
type textarea "Calculate and apply 5% STPP discount to the total of the work order as a negati…"
type input "1"
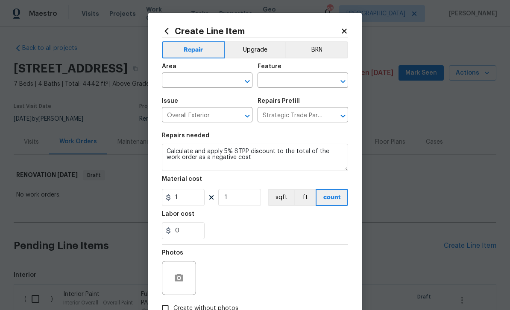
click at [174, 80] on input "text" at bounding box center [195, 81] width 67 height 13
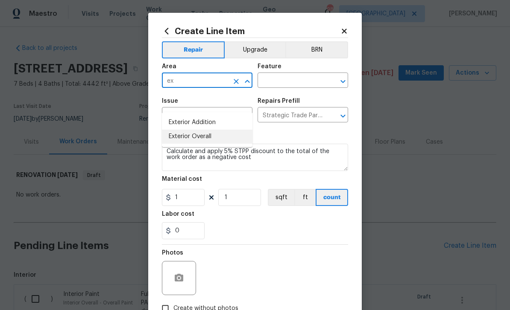
click at [182, 130] on li "Exterior Overall" at bounding box center [207, 137] width 90 height 14
type input "Exterior Overall"
click at [307, 80] on input "text" at bounding box center [290, 81] width 67 height 13
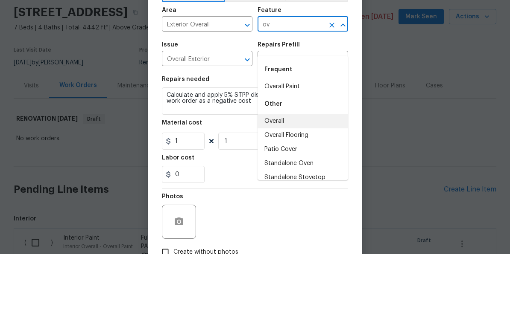
click at [280, 171] on li "Overall" at bounding box center [302, 178] width 90 height 14
type input "Overall"
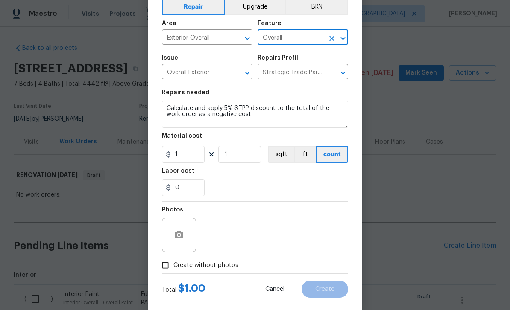
scroll to position [47, 0]
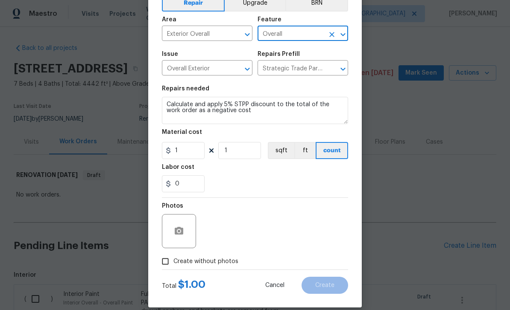
click at [168, 266] on input "Create without photos" at bounding box center [165, 261] width 16 height 16
checkbox input "true"
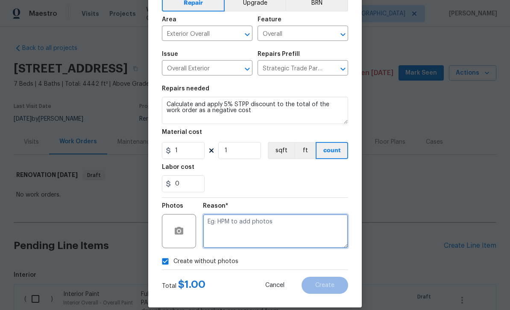
click at [320, 231] on textarea at bounding box center [275, 231] width 145 height 34
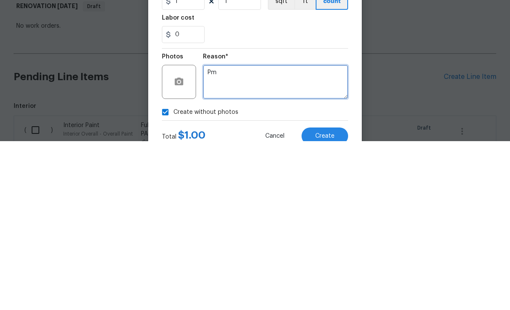
scroll to position [48, 0]
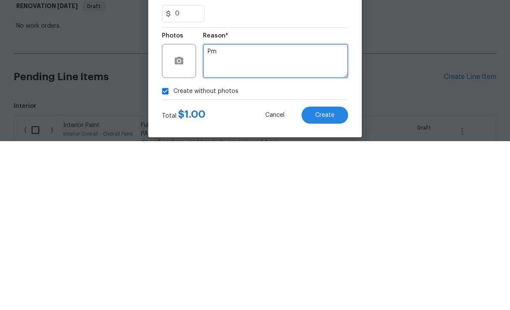
type textarea "Pm"
click at [327, 281] on span "Create" at bounding box center [324, 284] width 19 height 6
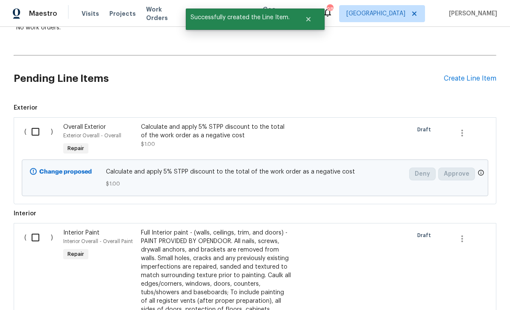
scroll to position [158, 0]
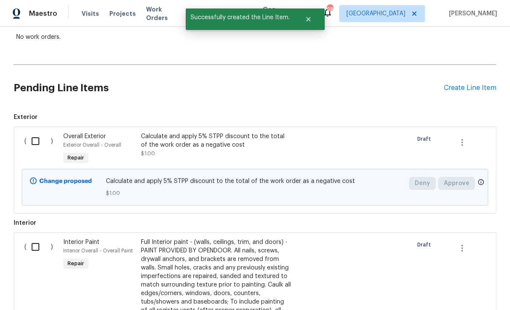
click at [470, 84] on div "Create Line Item" at bounding box center [469, 88] width 52 height 8
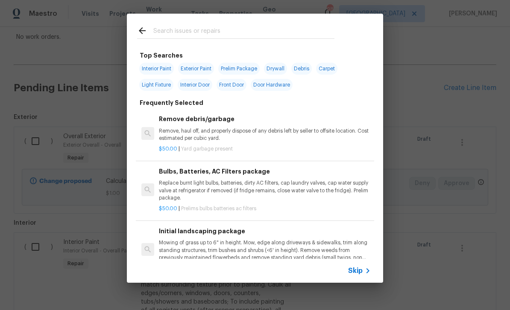
click at [166, 28] on input "text" at bounding box center [243, 32] width 181 height 13
type input "Lands"
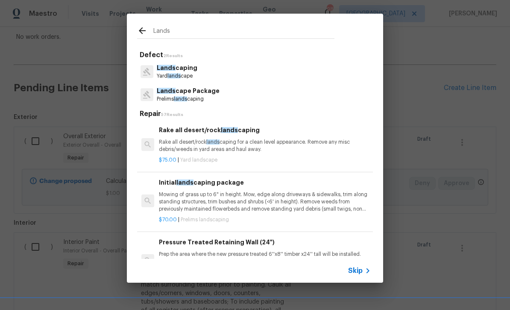
click at [338, 202] on p "Mowing of grass up to 6" in height. Mow, edge along driveways & sidewalks, trim…" at bounding box center [265, 202] width 212 height 22
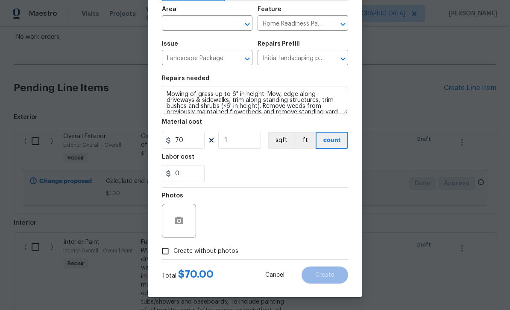
scroll to position [59, 0]
click at [166, 253] on input "Create without photos" at bounding box center [165, 251] width 16 height 16
checkbox input "true"
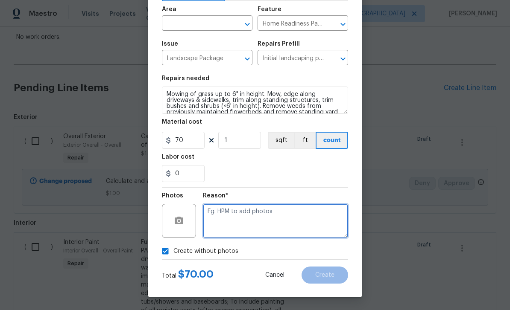
click at [324, 221] on textarea at bounding box center [275, 221] width 145 height 34
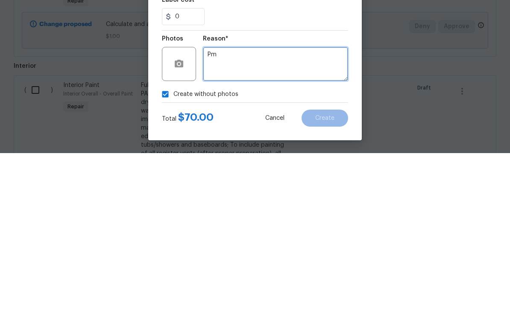
type textarea "Pm"
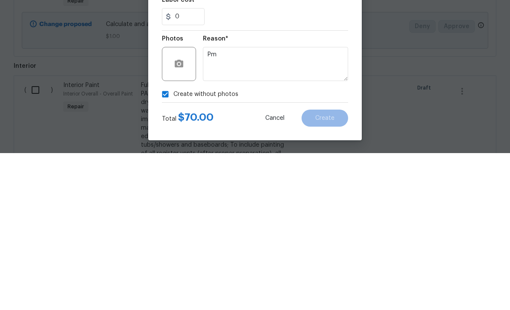
click at [341, 243] on div "Create without photos" at bounding box center [255, 251] width 186 height 16
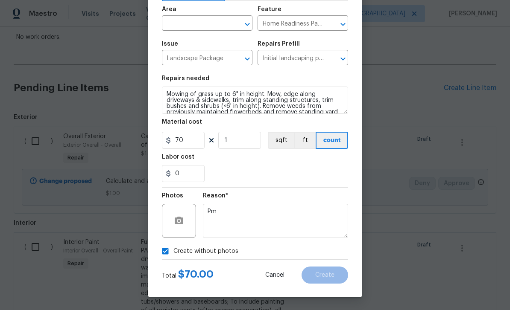
click at [182, 23] on input "text" at bounding box center [195, 23] width 67 height 13
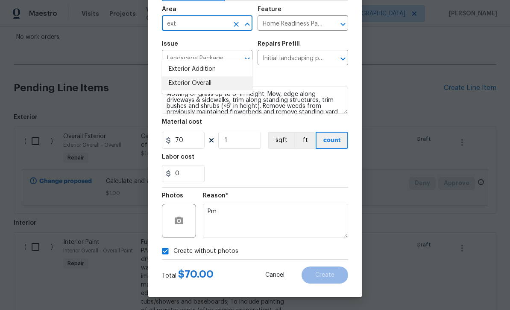
click at [180, 76] on li "Exterior Overall" at bounding box center [207, 83] width 90 height 14
type input "Exterior Overall"
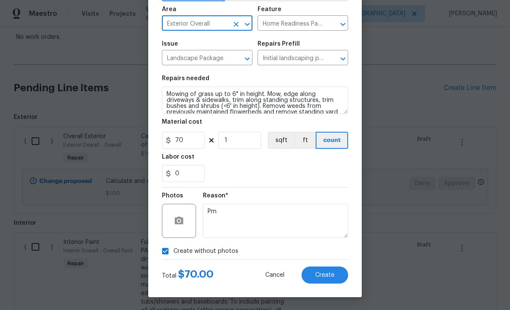
click at [332, 277] on span "Create" at bounding box center [324, 275] width 19 height 6
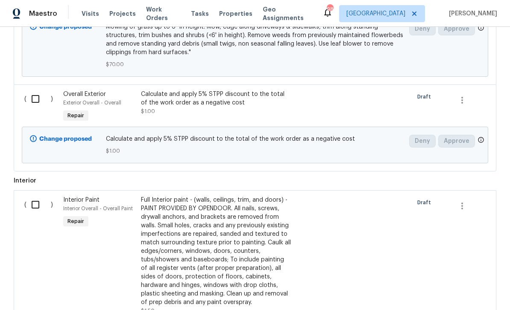
scroll to position [342, 0]
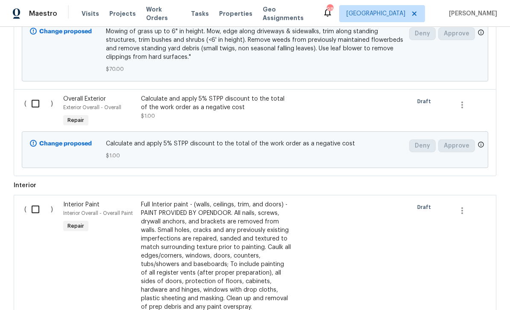
click at [36, 95] on input "checkbox" at bounding box center [38, 104] width 24 height 18
checkbox input "true"
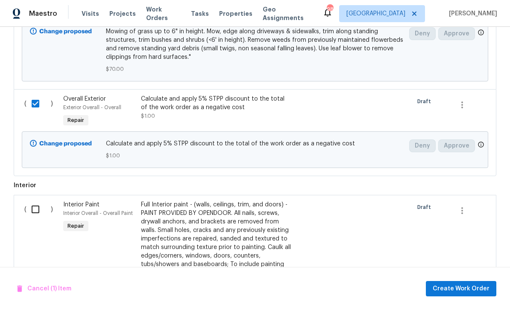
click at [37, 201] on input "checkbox" at bounding box center [38, 210] width 24 height 18
checkbox input "true"
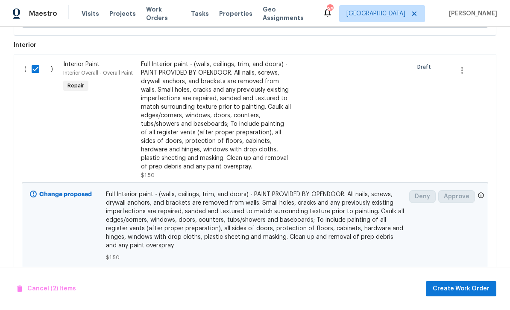
scroll to position [482, 0]
click at [461, 290] on span "Create Work Order" at bounding box center [460, 289] width 57 height 11
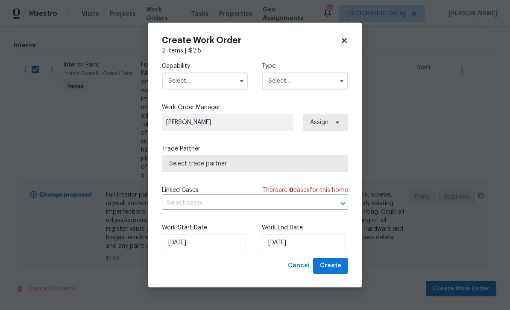
click at [188, 80] on input "text" at bounding box center [205, 81] width 86 height 17
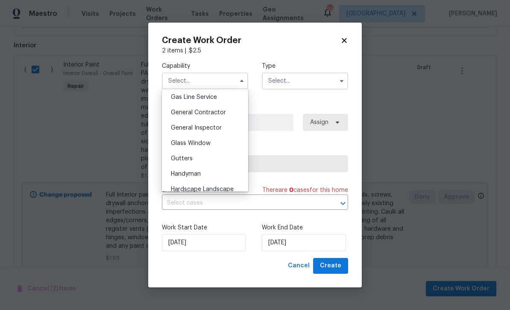
scroll to position [392, 0]
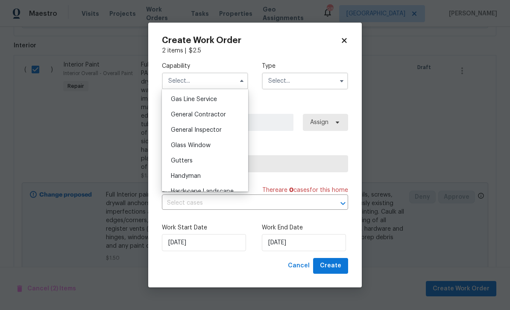
click at [182, 111] on div "General Contractor" at bounding box center [205, 114] width 82 height 15
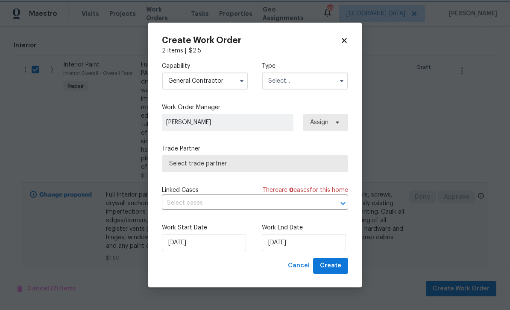
type input "General Contractor"
click at [317, 80] on input "text" at bounding box center [305, 81] width 86 height 17
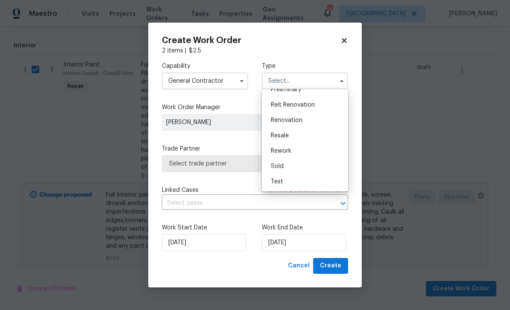
scroll to position [194, 0]
click at [299, 120] on span "Renovation" at bounding box center [287, 120] width 32 height 6
type input "Renovation"
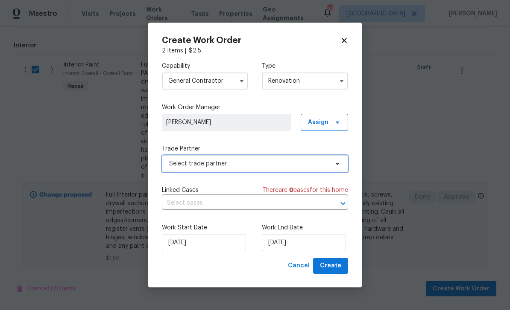
click at [335, 163] on icon at bounding box center [337, 163] width 7 height 7
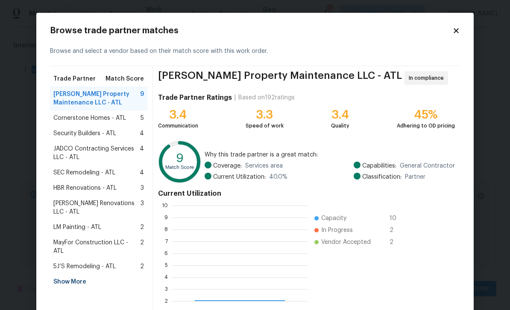
scroll to position [119, 135]
click at [64, 274] on div "Show More" at bounding box center [98, 281] width 97 height 15
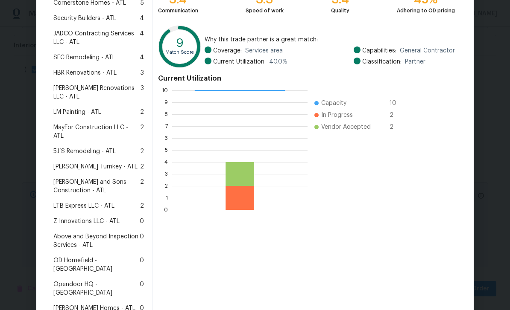
scroll to position [119, 0]
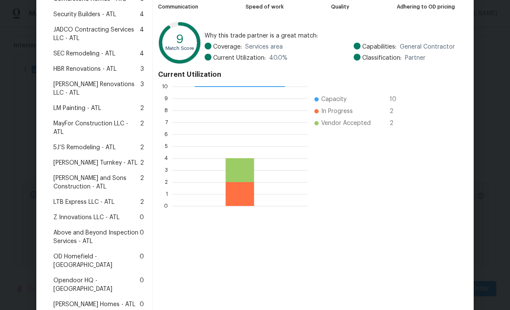
click at [68, 213] on span "Z Innovations LLC - ATL" at bounding box center [86, 217] width 66 height 9
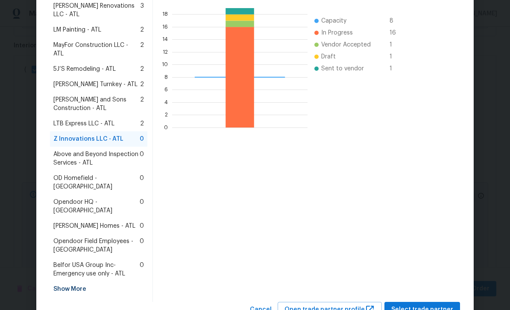
scroll to position [197, 0]
click at [431, 305] on span "Select trade partner" at bounding box center [422, 310] width 62 height 11
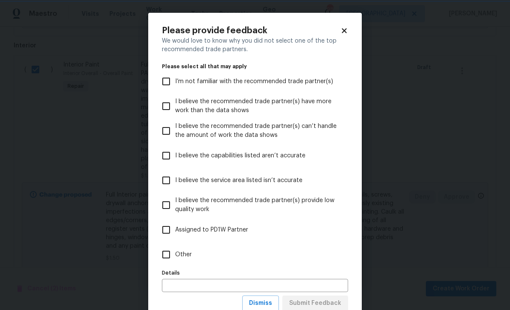
scroll to position [0, 0]
click at [162, 258] on input "Other" at bounding box center [166, 255] width 18 height 18
checkbox input "true"
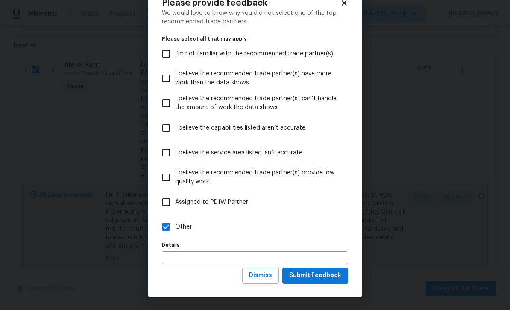
scroll to position [28, 0]
click at [335, 277] on span "Submit Feedback" at bounding box center [315, 276] width 52 height 11
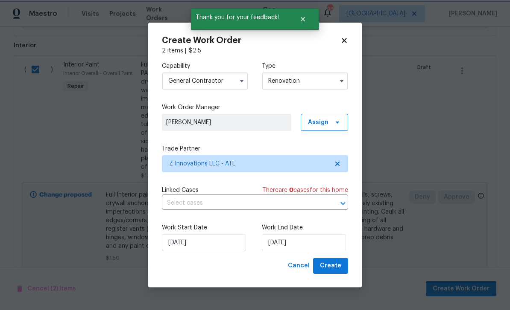
scroll to position [0, 0]
click at [320, 241] on input "9/18/2025" at bounding box center [304, 242] width 84 height 17
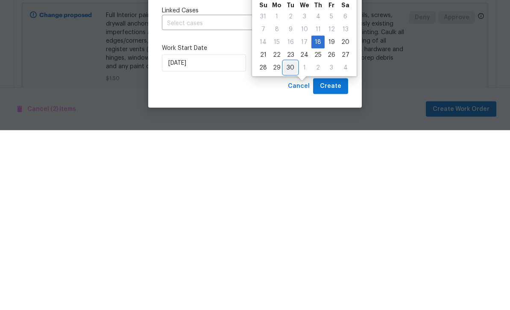
click at [288, 242] on div "30" at bounding box center [290, 248] width 14 height 12
type input "9/30/2025"
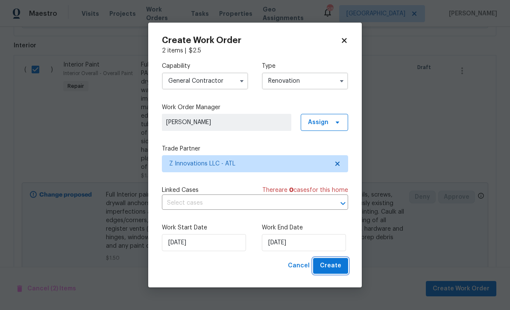
click at [336, 268] on span "Create" at bounding box center [330, 266] width 21 height 11
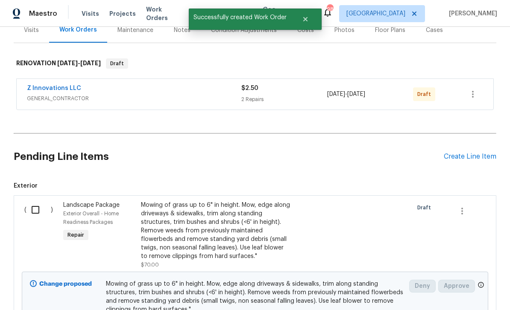
scroll to position [113, 0]
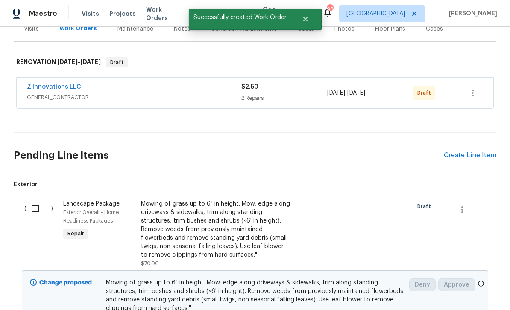
click at [41, 200] on input "checkbox" at bounding box center [38, 209] width 24 height 18
checkbox input "true"
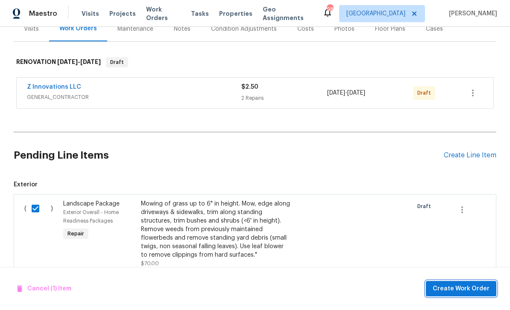
click at [468, 292] on span "Create Work Order" at bounding box center [460, 289] width 57 height 11
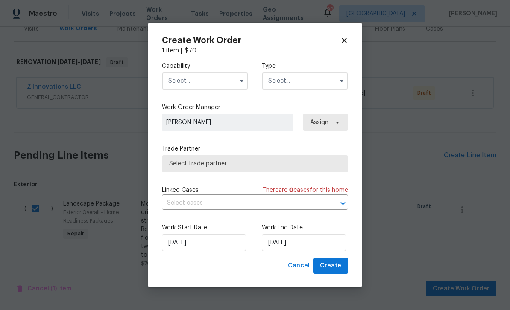
click at [192, 78] on input "text" at bounding box center [205, 81] width 86 height 17
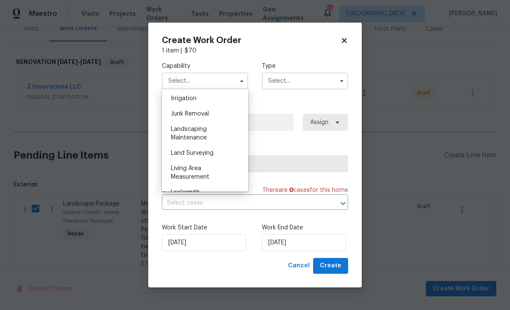
scroll to position [533, 0]
click at [183, 133] on span "Landscaping Maintenance" at bounding box center [189, 132] width 36 height 15
type input "Landscaping Maintenance"
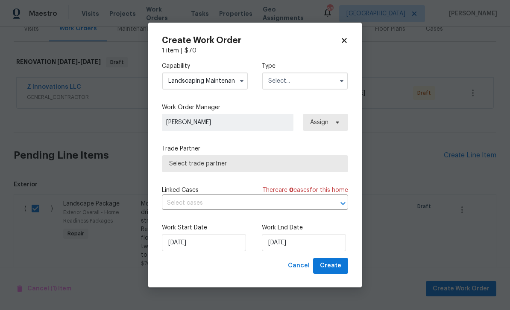
click at [318, 81] on input "text" at bounding box center [305, 81] width 86 height 17
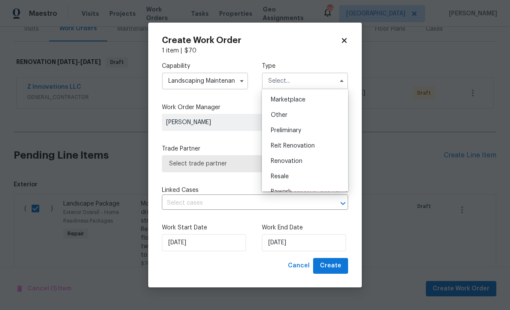
scroll to position [155, 0]
click at [305, 159] on div "Renovation" at bounding box center [305, 158] width 82 height 15
type input "Renovation"
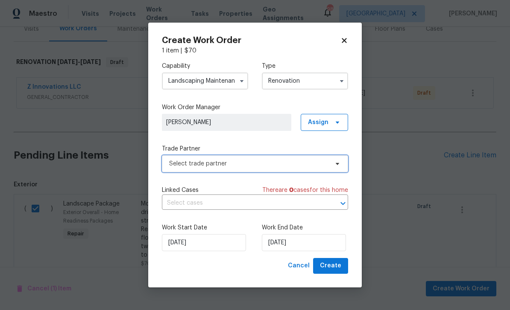
click at [336, 165] on icon at bounding box center [337, 163] width 7 height 7
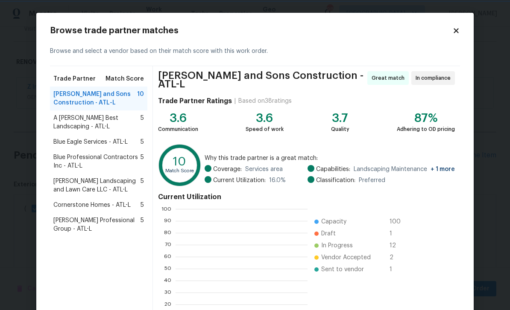
scroll to position [119, 132]
click at [67, 124] on span "A Lopez Best Landscaping - ATL-L" at bounding box center [96, 122] width 87 height 17
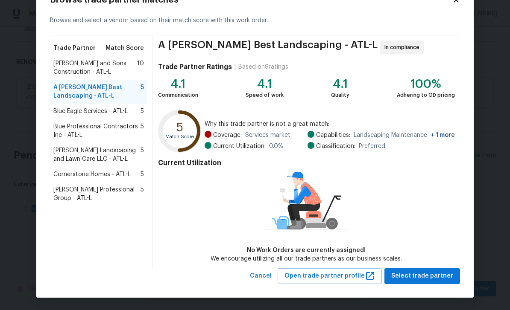
scroll to position [31, 0]
click at [434, 274] on span "Select trade partner" at bounding box center [422, 276] width 62 height 11
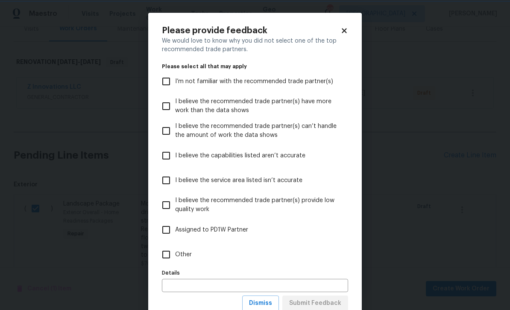
scroll to position [0, 0]
click at [170, 253] on input "Other" at bounding box center [166, 255] width 18 height 18
checkbox input "true"
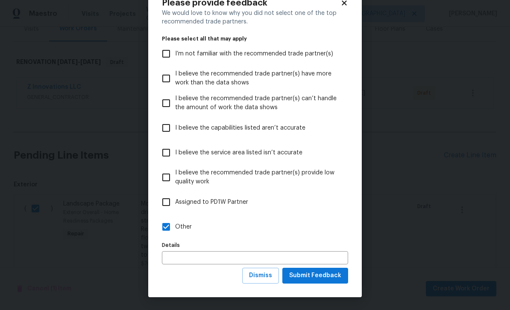
scroll to position [28, 0]
click at [332, 279] on span "Submit Feedback" at bounding box center [315, 276] width 52 height 11
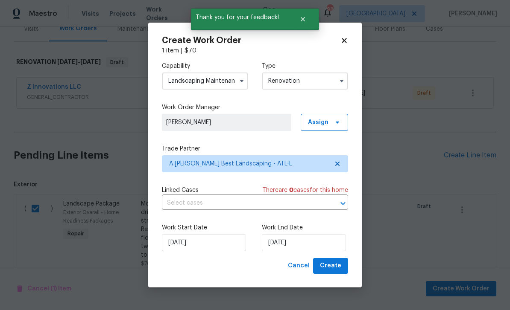
scroll to position [0, 0]
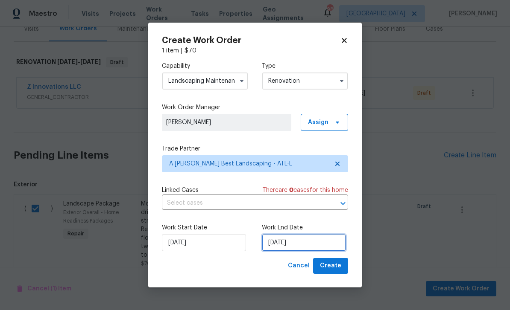
click at [335, 246] on input "9/18/2025" at bounding box center [304, 242] width 84 height 17
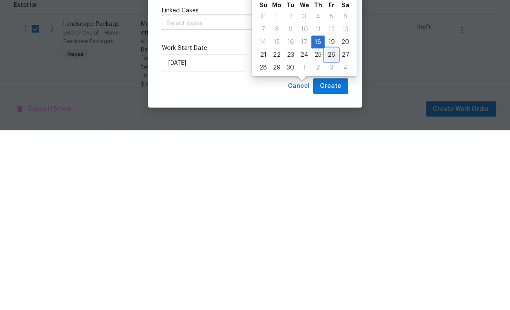
click at [328, 229] on div "26" at bounding box center [331, 235] width 14 height 12
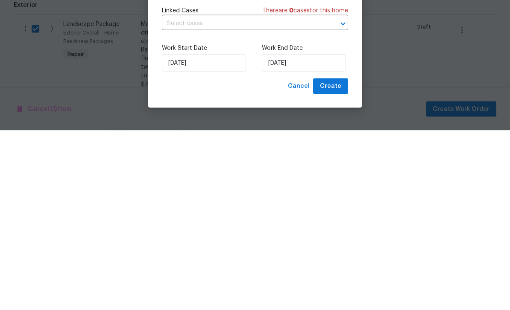
type input "9/26/2025"
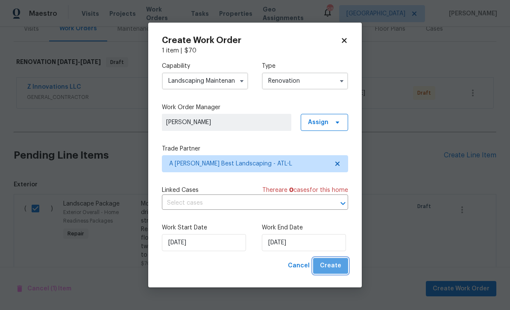
click at [338, 266] on span "Create" at bounding box center [330, 266] width 21 height 11
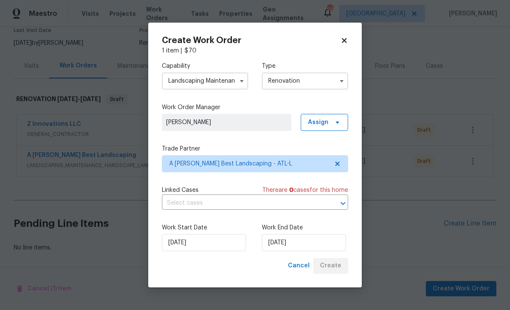
scroll to position [48, 0]
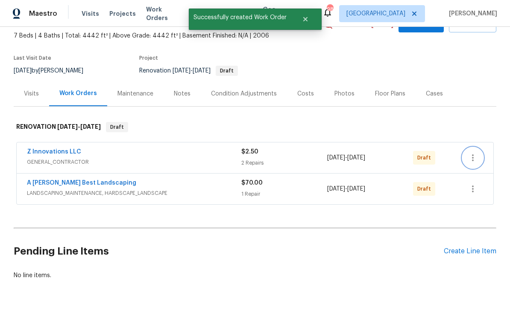
click at [472, 154] on icon "button" at bounding box center [473, 157] width 2 height 7
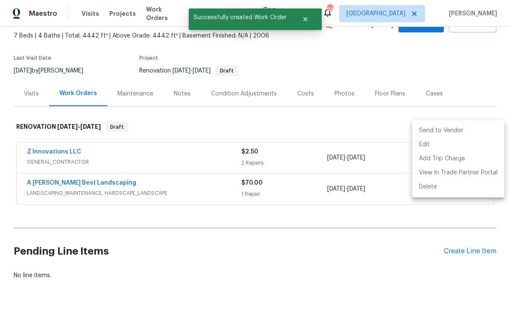
click at [455, 129] on li "Send to Vendor" at bounding box center [458, 131] width 92 height 14
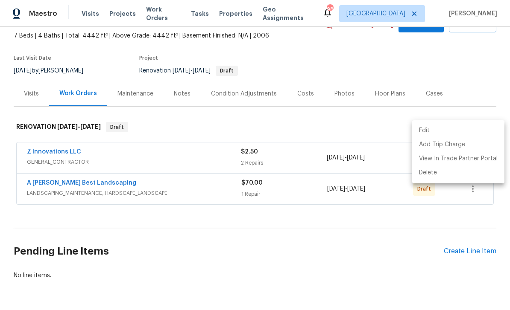
click at [466, 227] on div at bounding box center [255, 155] width 510 height 310
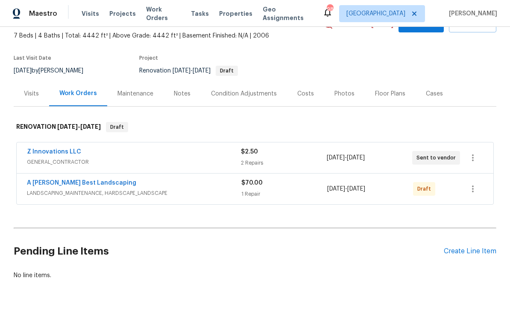
click at [459, 247] on div "Create Line Item" at bounding box center [469, 251] width 52 height 8
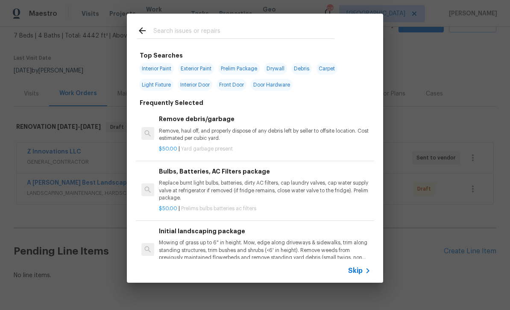
click at [173, 28] on input "text" at bounding box center [243, 32] width 181 height 13
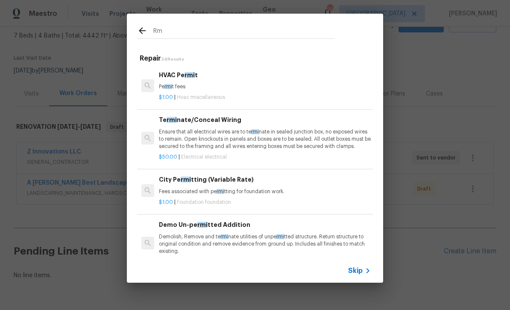
type input "R"
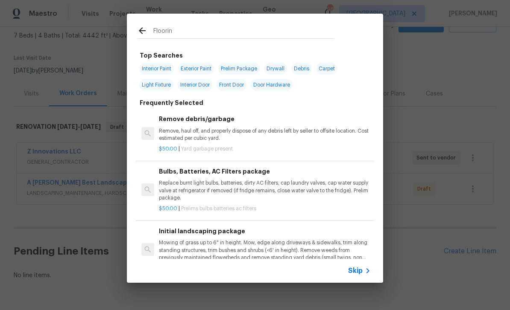
type input "Flooring"
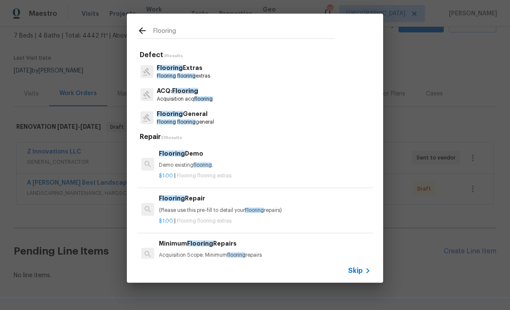
click at [176, 72] on p "Flooring Extras" at bounding box center [183, 68] width 53 height 9
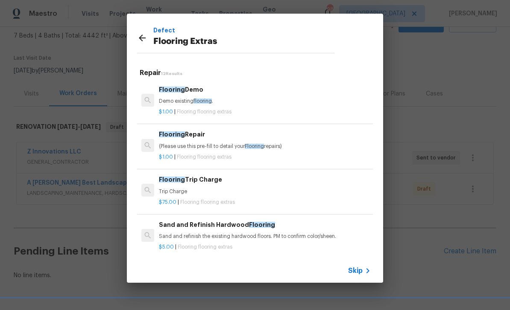
click at [179, 97] on div "Flooring Demo Demo existing flooring ." at bounding box center [265, 95] width 212 height 20
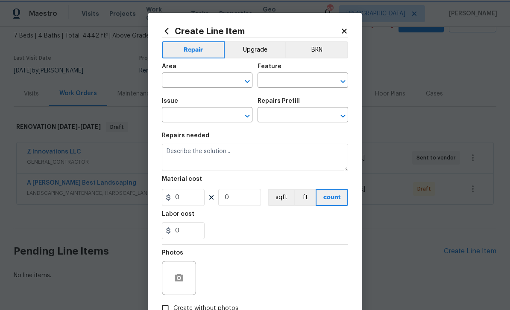
type input "Overall Flooring"
type input "Flooring Extras"
type input "Flooring Demo $1.00"
type textarea "Demo existing flooring."
type input "1"
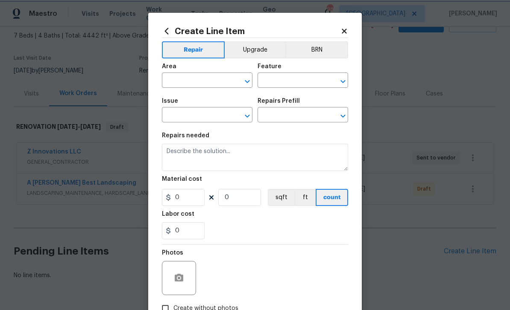
type input "1"
click at [180, 79] on input "text" at bounding box center [195, 81] width 67 height 13
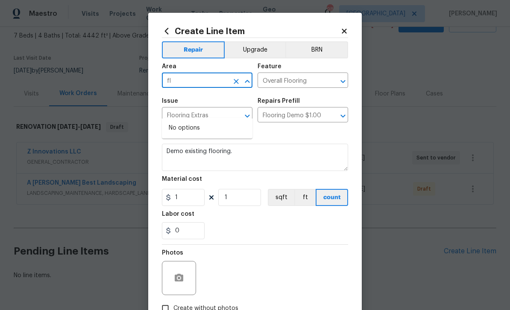
type input "f"
click at [209, 135] on li "Interior Overall" at bounding box center [207, 142] width 90 height 14
type input "Interior Overall"
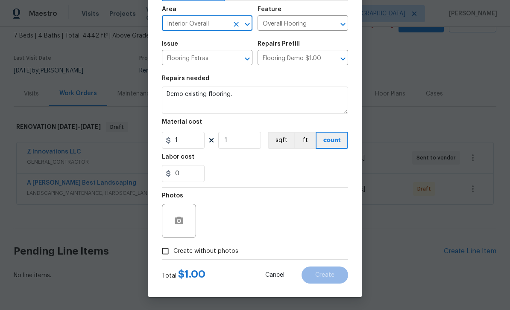
scroll to position [59, 0]
click at [168, 252] on input "Create without photos" at bounding box center [165, 251] width 16 height 16
checkbox input "true"
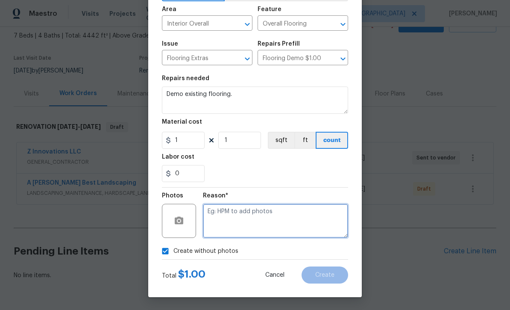
click at [319, 223] on textarea at bounding box center [275, 221] width 145 height 34
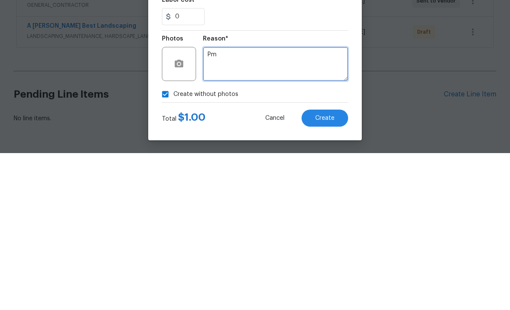
type textarea "Pm"
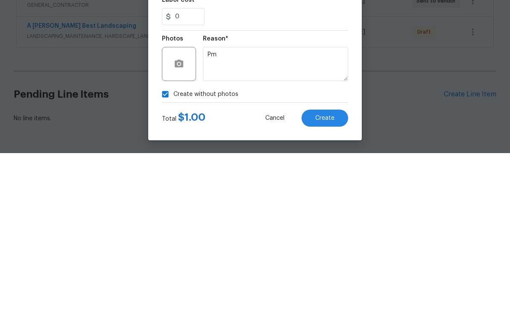
click at [329, 272] on span "Create" at bounding box center [324, 275] width 19 height 6
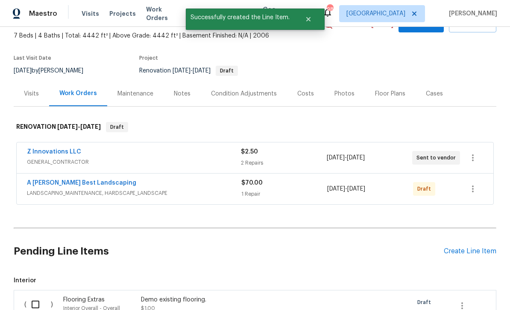
click at [37, 296] on input "checkbox" at bounding box center [38, 305] width 24 height 18
checkbox input "true"
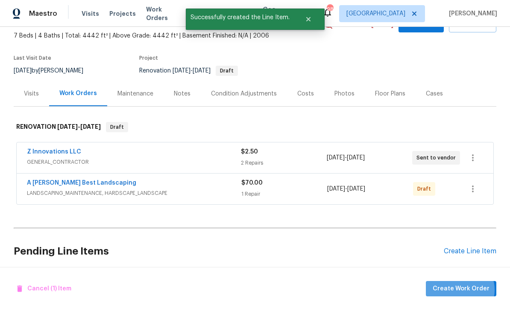
click at [461, 290] on span "Create Work Order" at bounding box center [460, 289] width 57 height 11
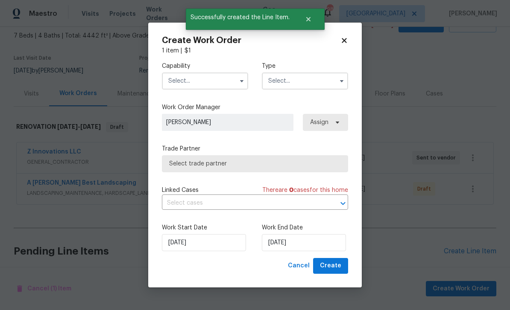
click at [191, 80] on input "text" at bounding box center [205, 81] width 86 height 17
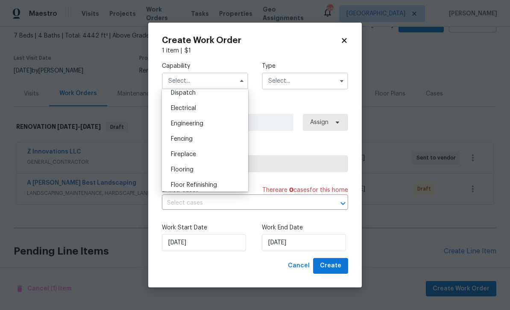
scroll to position [275, 0]
click at [178, 154] on span "Flooring" at bounding box center [182, 155] width 23 height 6
type input "Flooring"
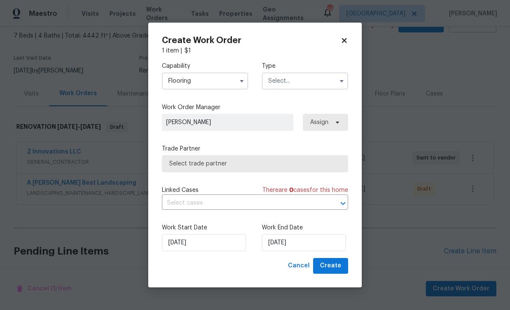
click at [319, 79] on input "text" at bounding box center [305, 81] width 86 height 17
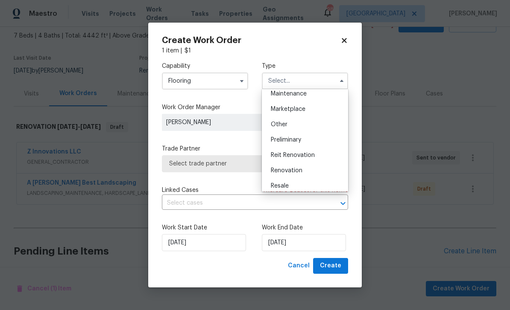
scroll to position [166, 0]
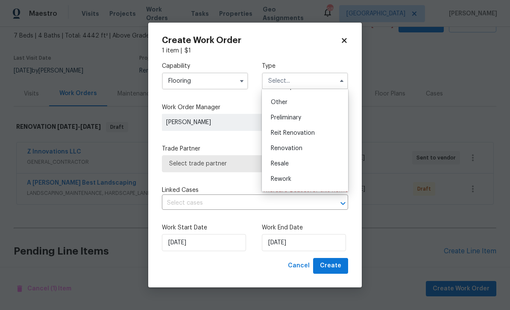
click at [321, 151] on div "Renovation" at bounding box center [305, 148] width 82 height 15
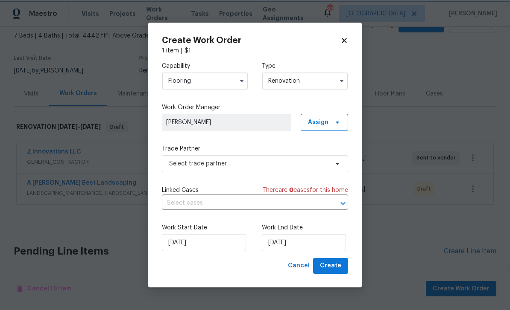
type input "Renovation"
click at [333, 248] on input "9/18/2025" at bounding box center [304, 242] width 84 height 17
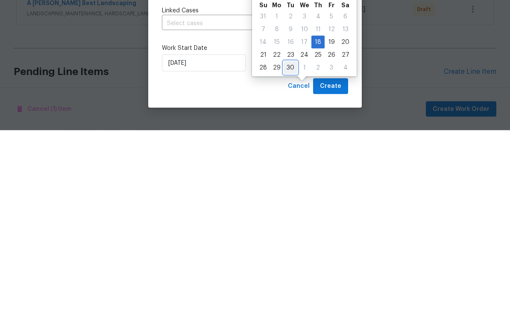
click at [289, 242] on div "30" at bounding box center [290, 248] width 14 height 12
type input "9/30/2025"
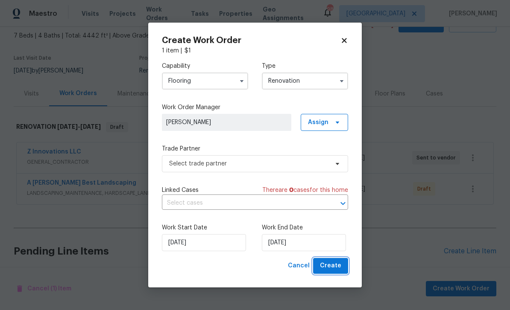
click at [334, 261] on button "Create" at bounding box center [330, 266] width 35 height 16
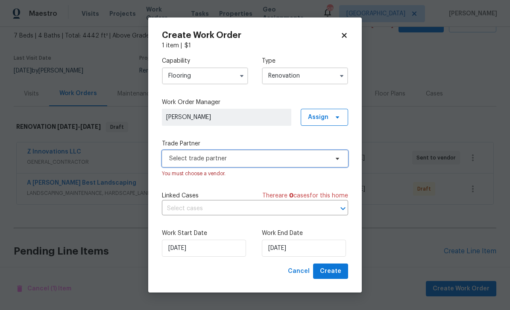
click at [328, 156] on span "Select trade partner" at bounding box center [248, 158] width 159 height 9
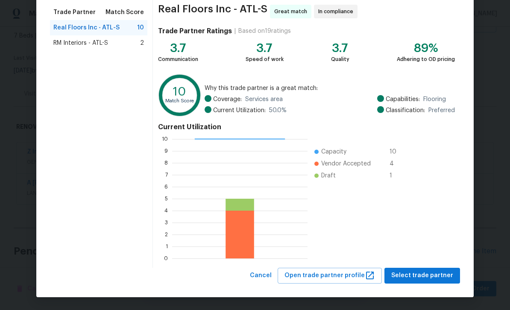
scroll to position [66, 0]
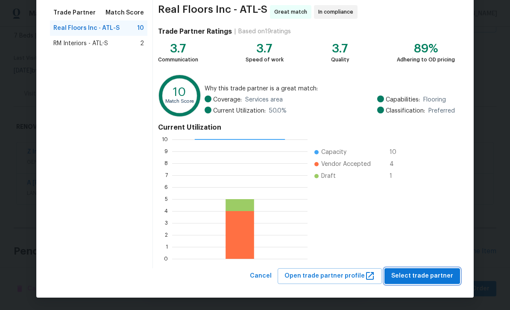
click at [436, 277] on span "Select trade partner" at bounding box center [422, 276] width 62 height 11
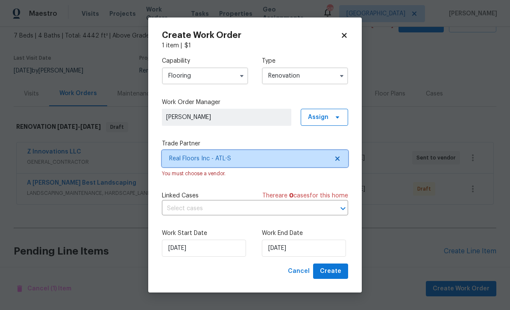
scroll to position [0, 0]
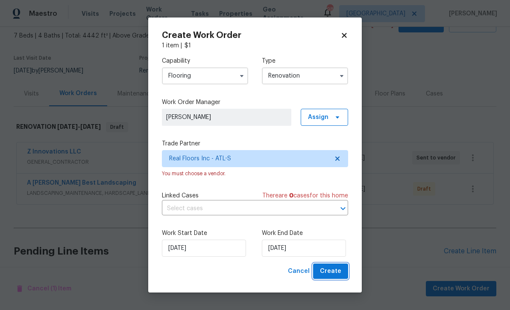
click at [342, 273] on button "Create" at bounding box center [330, 272] width 35 height 16
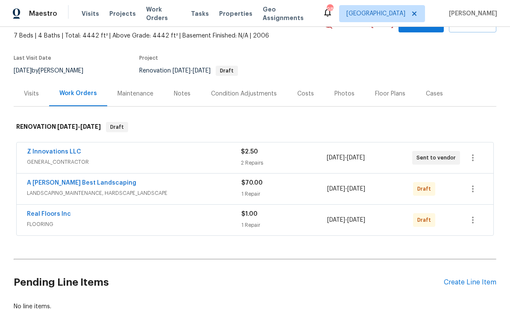
scroll to position [48, 0]
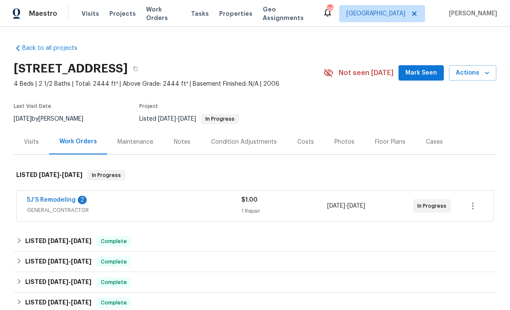
click at [49, 198] on link "5J’S Remodeling" at bounding box center [51, 200] width 49 height 6
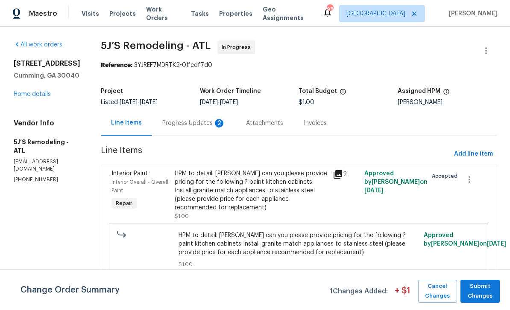
click at [186, 121] on div "Progress Updates 2" at bounding box center [193, 123] width 63 height 9
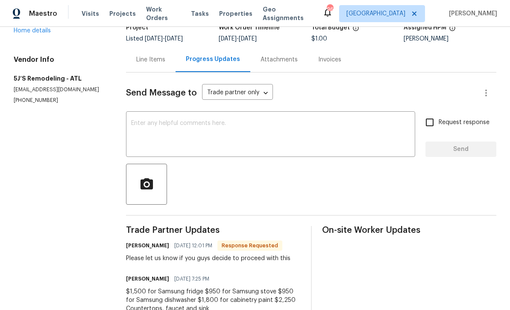
scroll to position [27, 0]
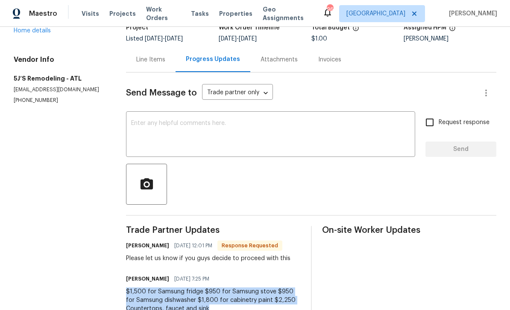
copy div "$1,500 for Samsung fridge $950 for Samsung stove $950 for Samsung dishwasher $1…"
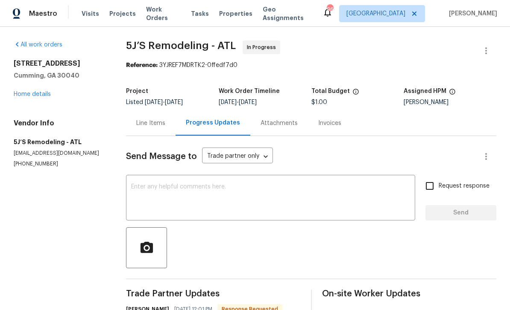
scroll to position [0, 0]
click at [28, 91] on link "Home details" at bounding box center [32, 94] width 37 height 6
